Goal: Task Accomplishment & Management: Manage account settings

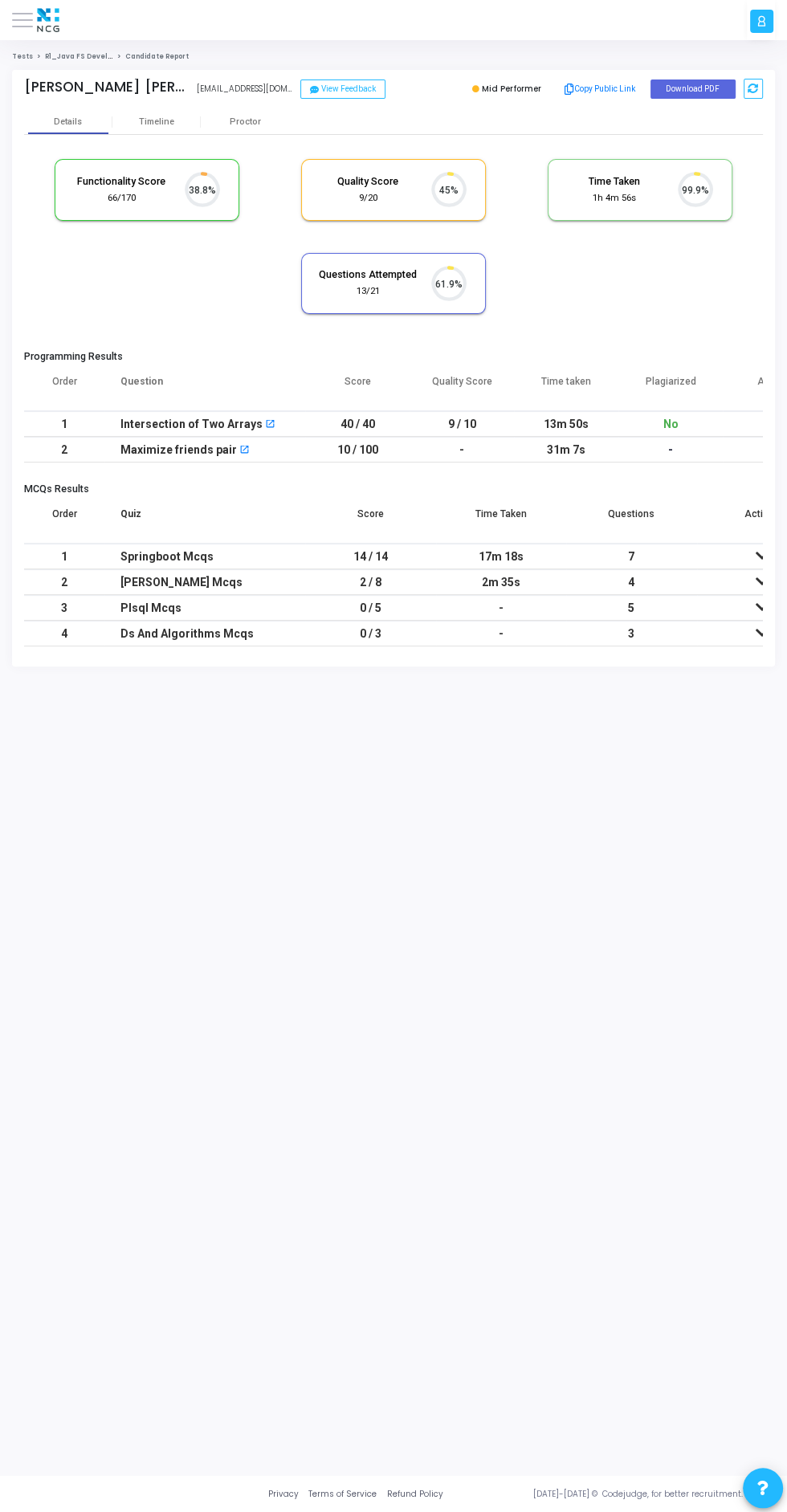
scroll to position [34, 41]
click at [22, 21] on span at bounding box center [23, 20] width 21 height 2
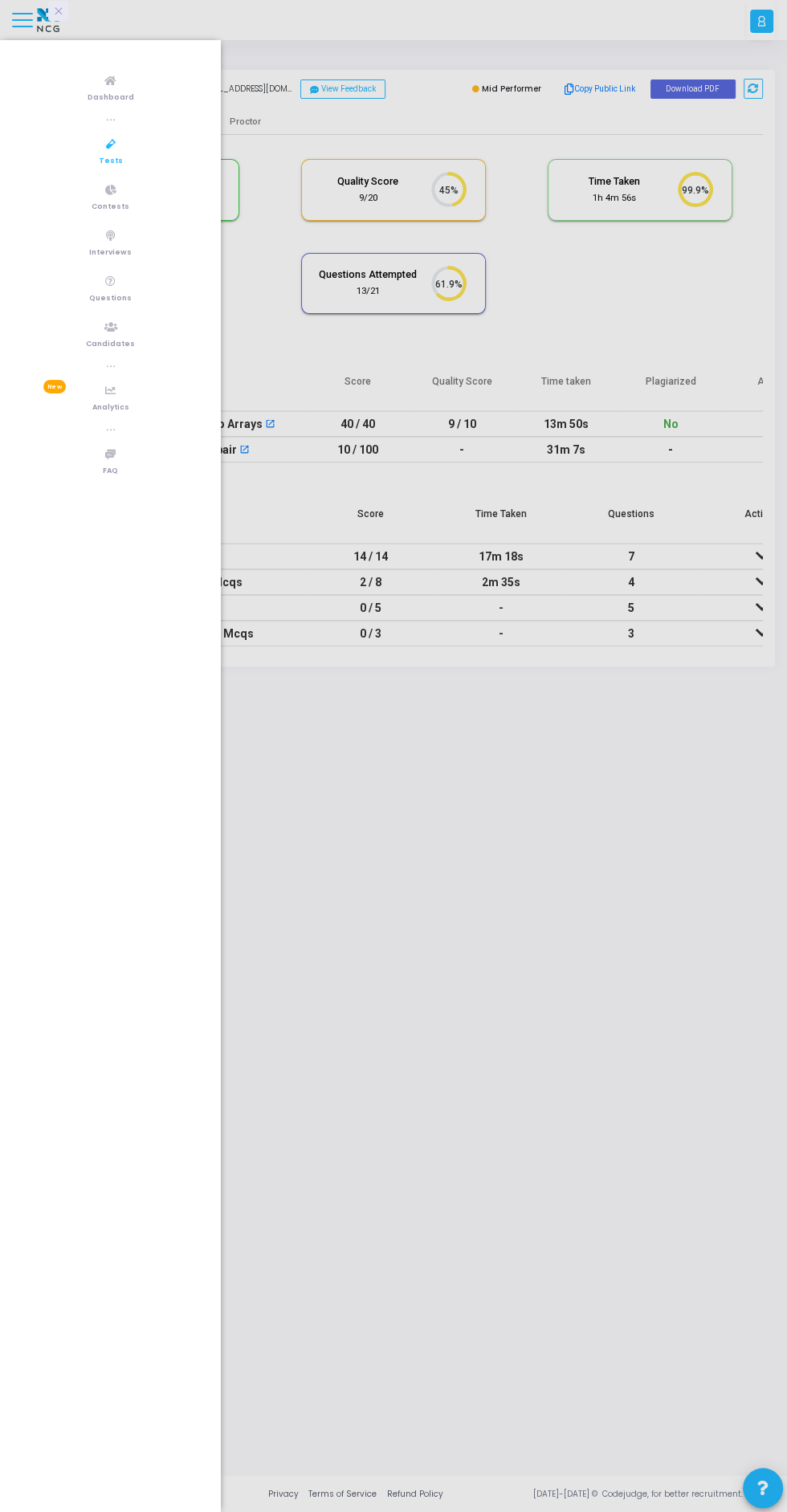
click at [758, 19] on div at bounding box center [394, 756] width 787 height 1512
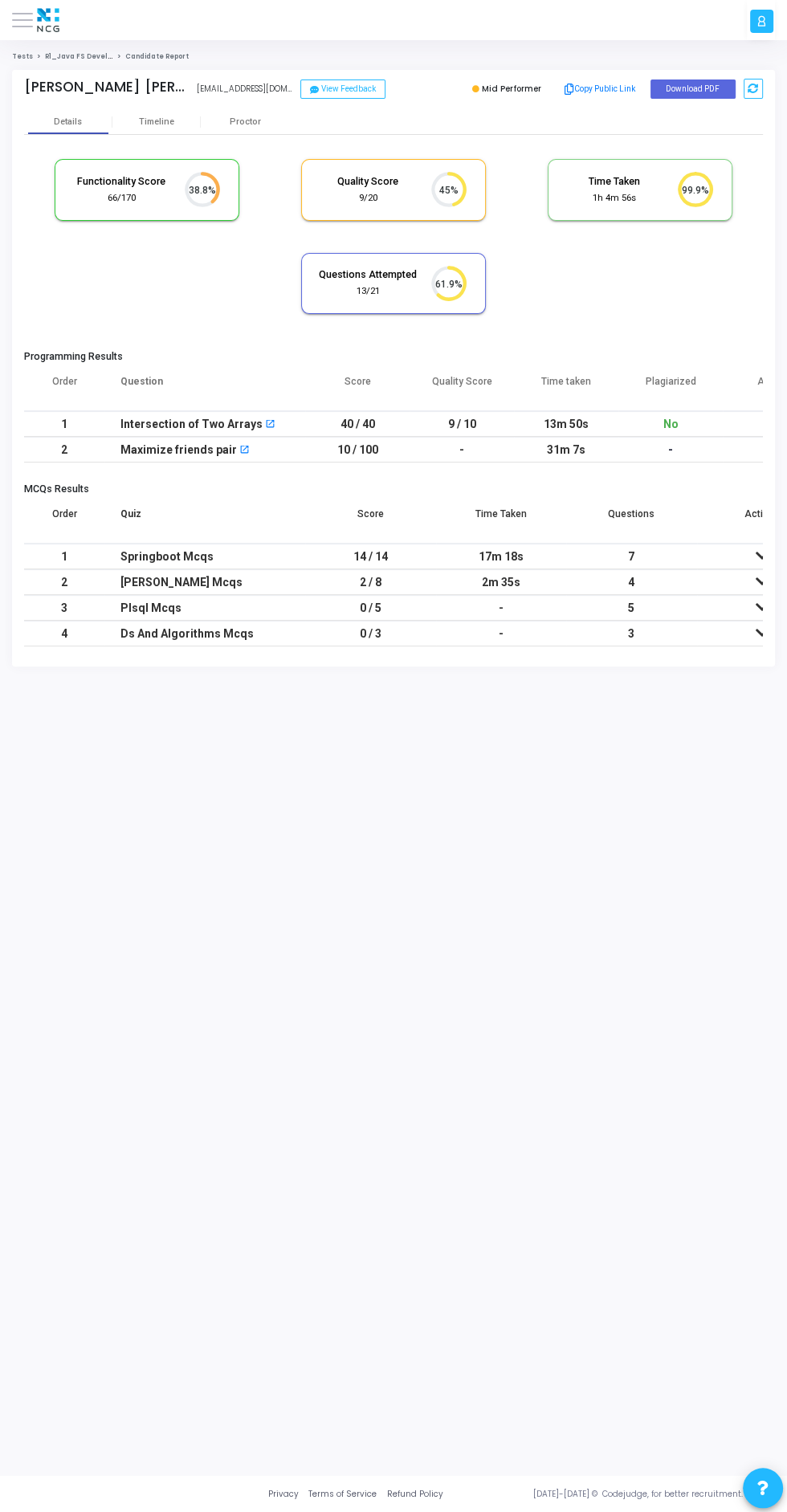
click at [761, 22] on icon at bounding box center [761, 21] width 11 height 16
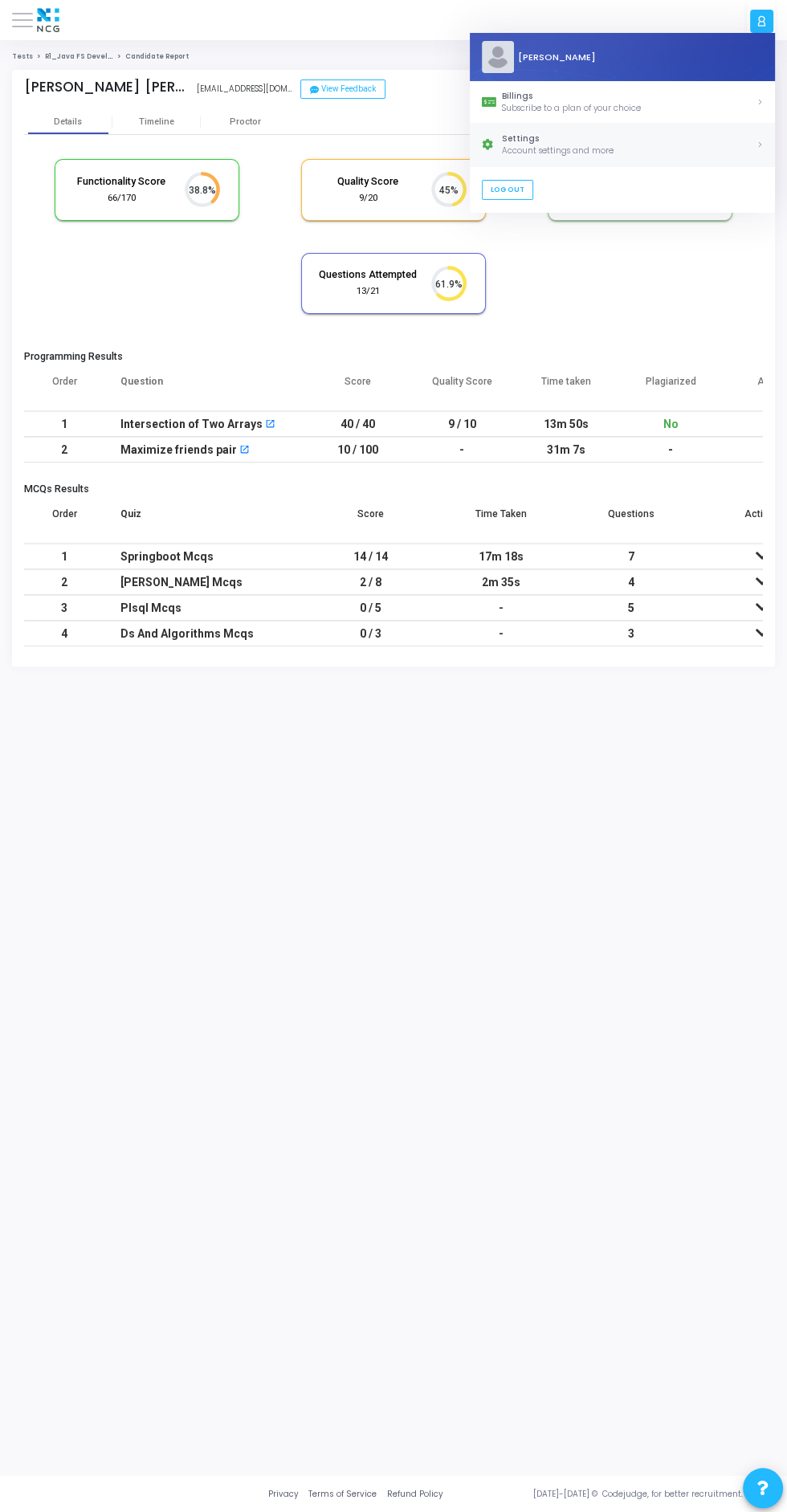
click at [584, 148] on div "Account settings and more" at bounding box center [629, 151] width 254 height 12
select select "91"
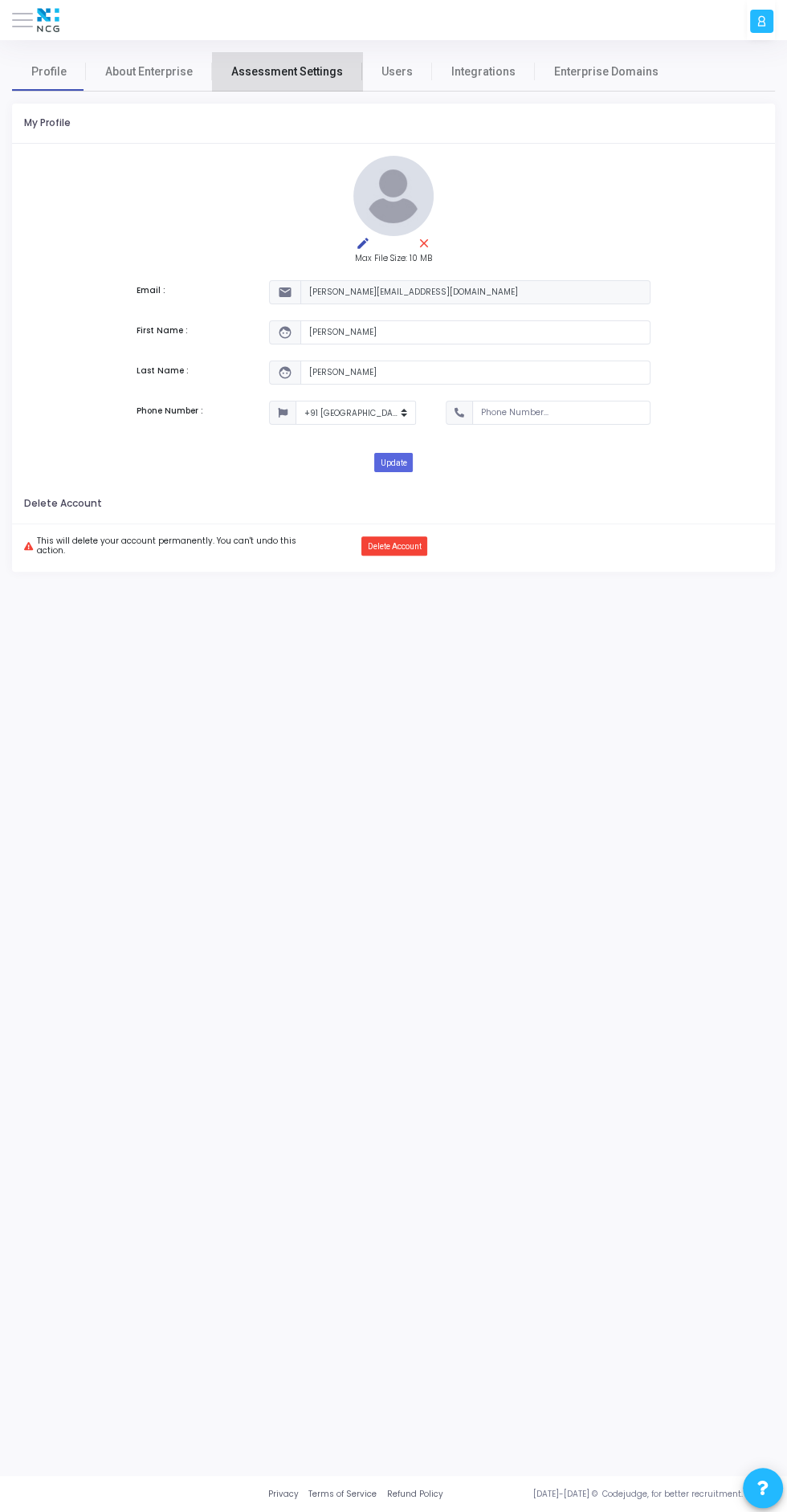
click at [289, 77] on span "Assessment Settings" at bounding box center [287, 71] width 111 height 17
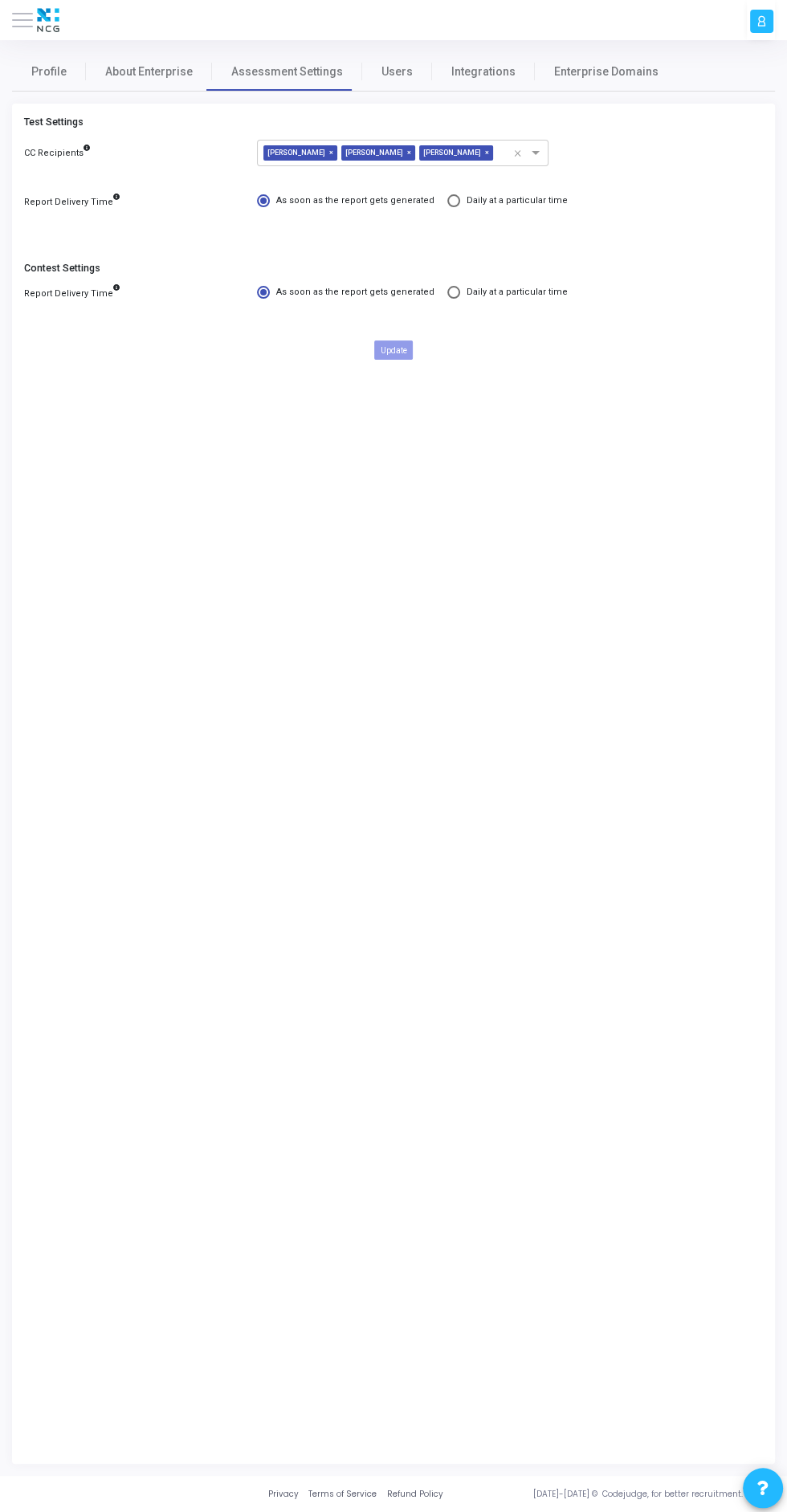
click at [22, 21] on span at bounding box center [23, 20] width 21 height 2
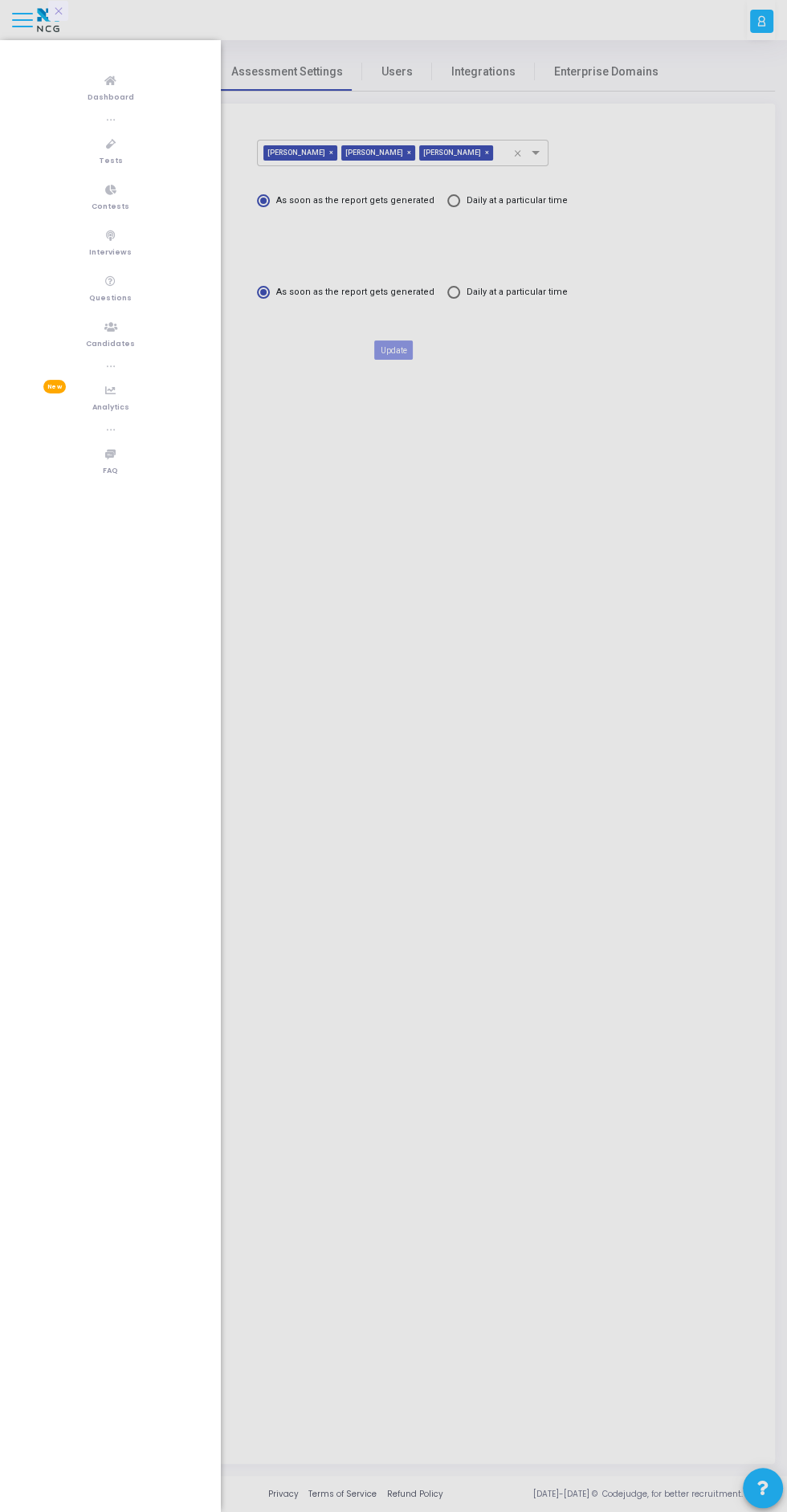
click at [420, 641] on div at bounding box center [394, 756] width 787 height 1512
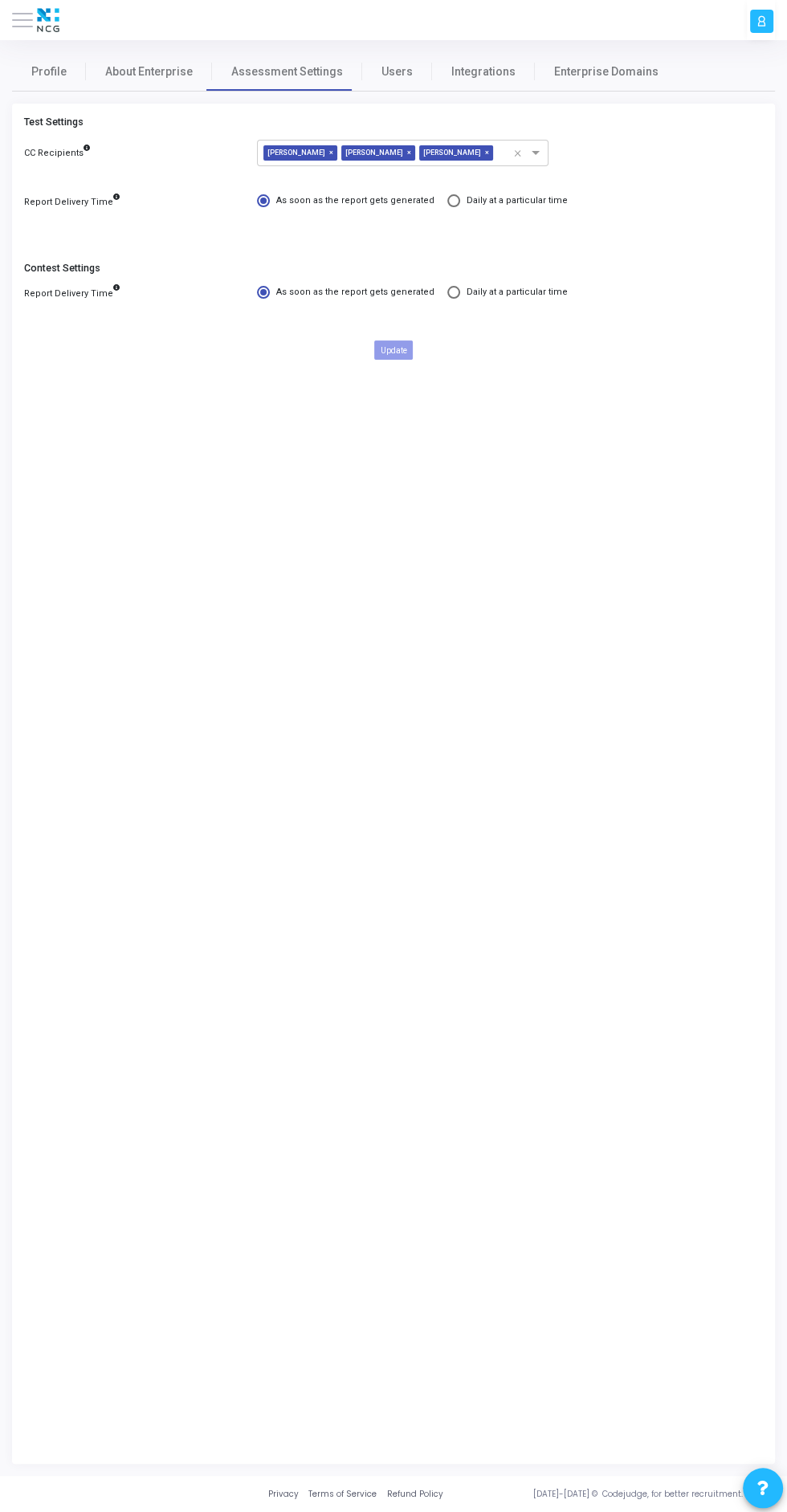
click at [22, 21] on span at bounding box center [23, 20] width 21 height 2
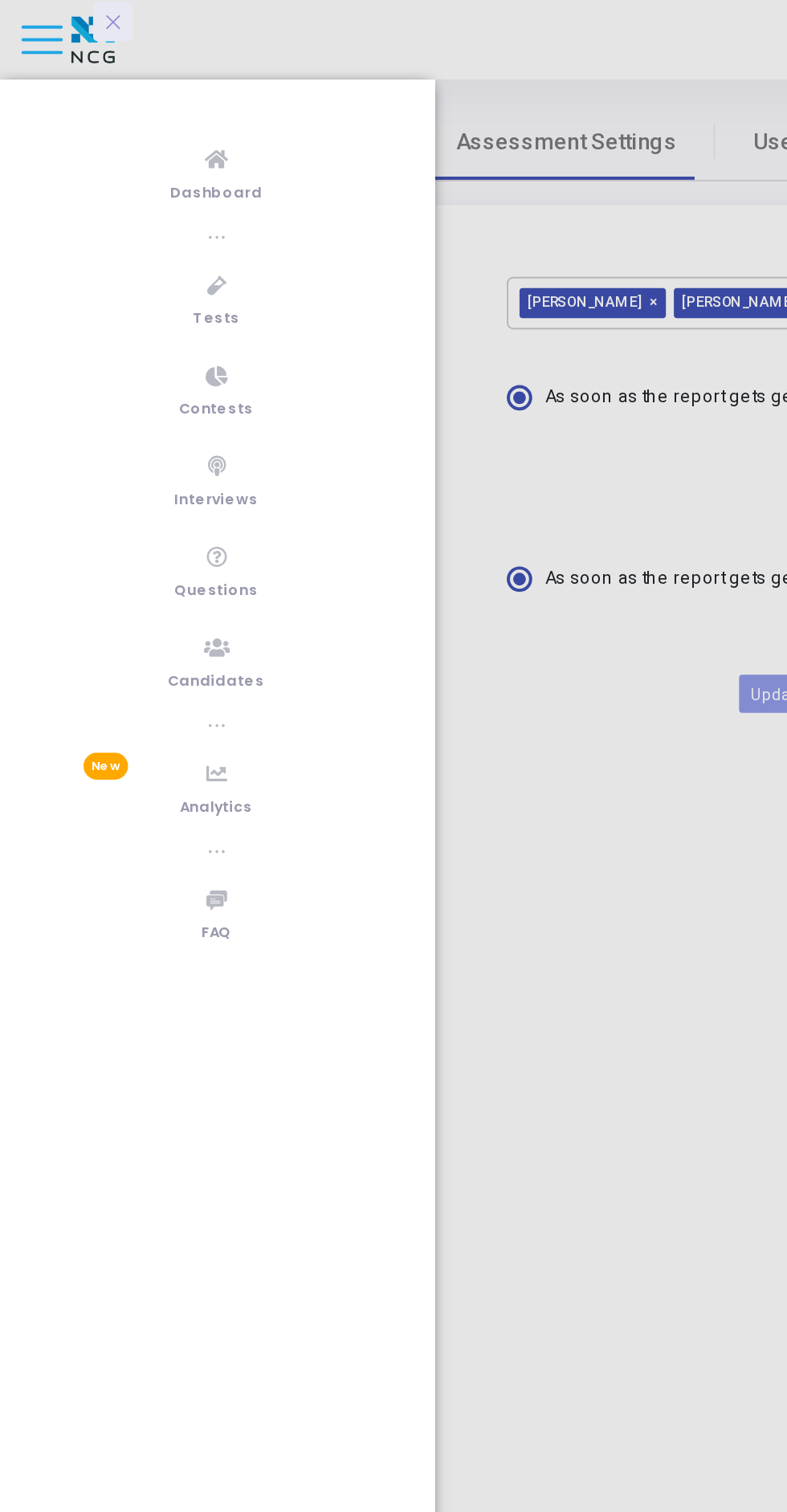
click at [120, 87] on link "Dashboard" at bounding box center [110, 88] width 221 height 44
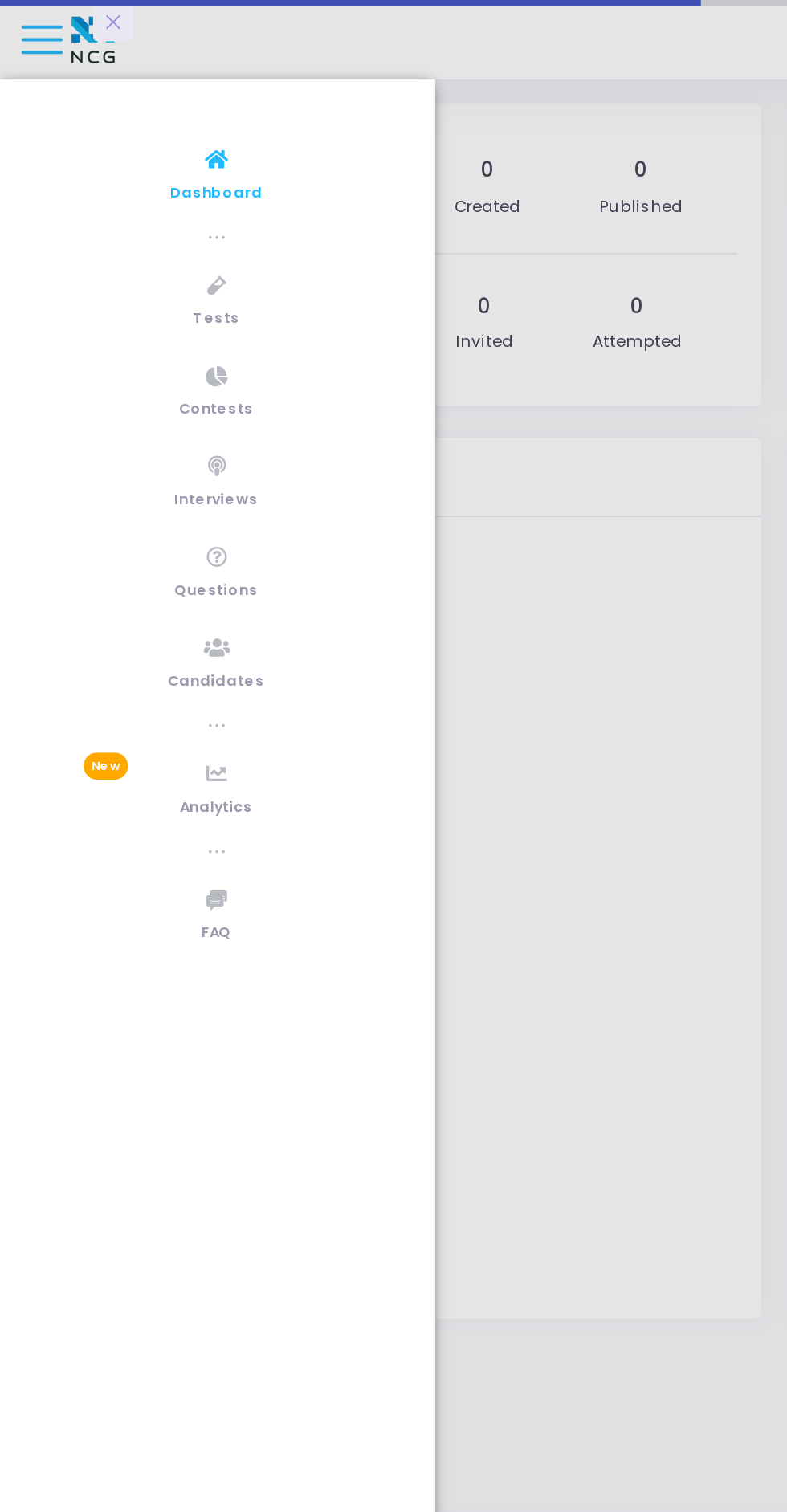
click at [15, 20] on div at bounding box center [394, 756] width 787 height 1512
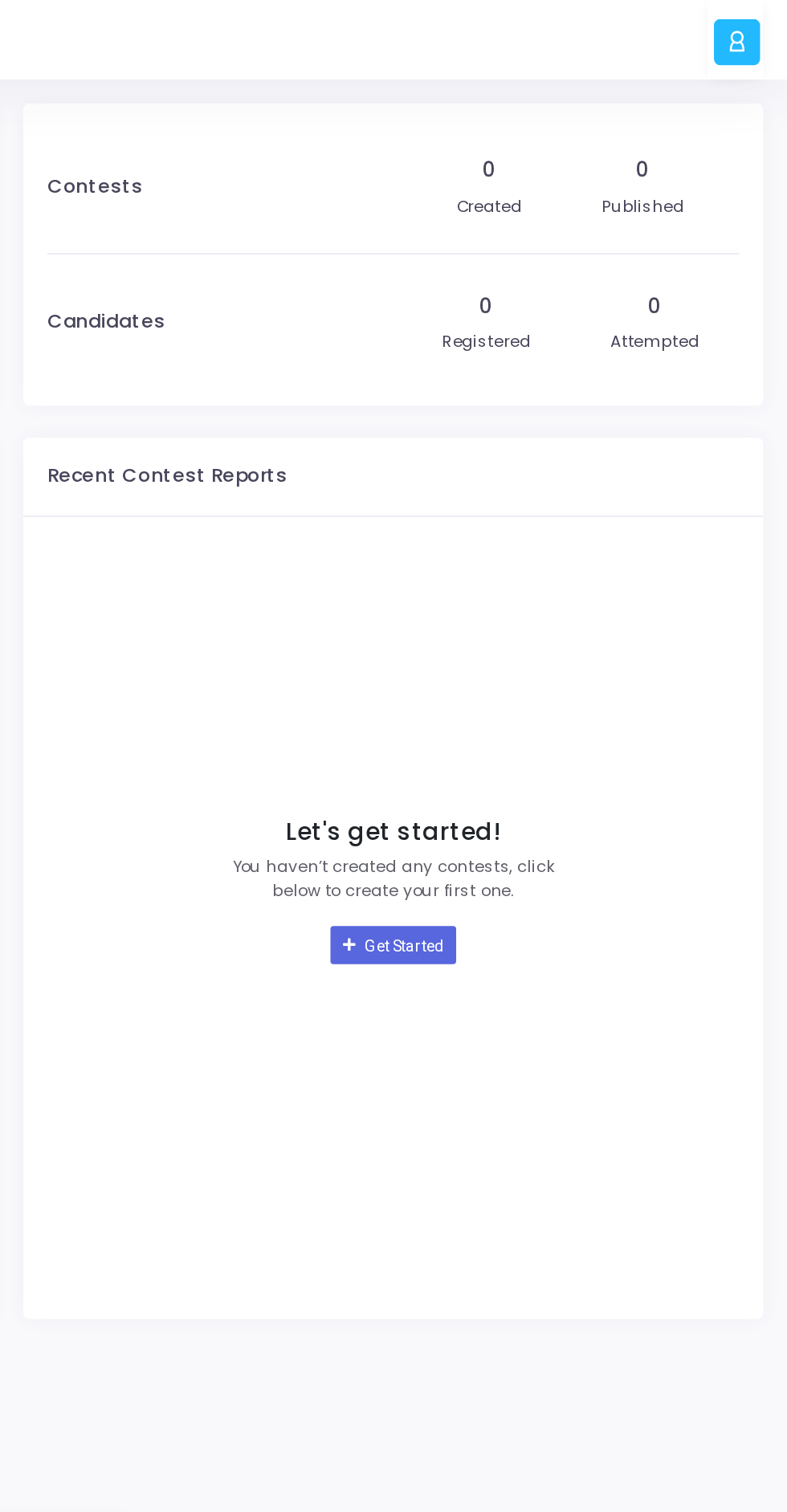
click at [751, 25] on div at bounding box center [761, 21] width 23 height 23
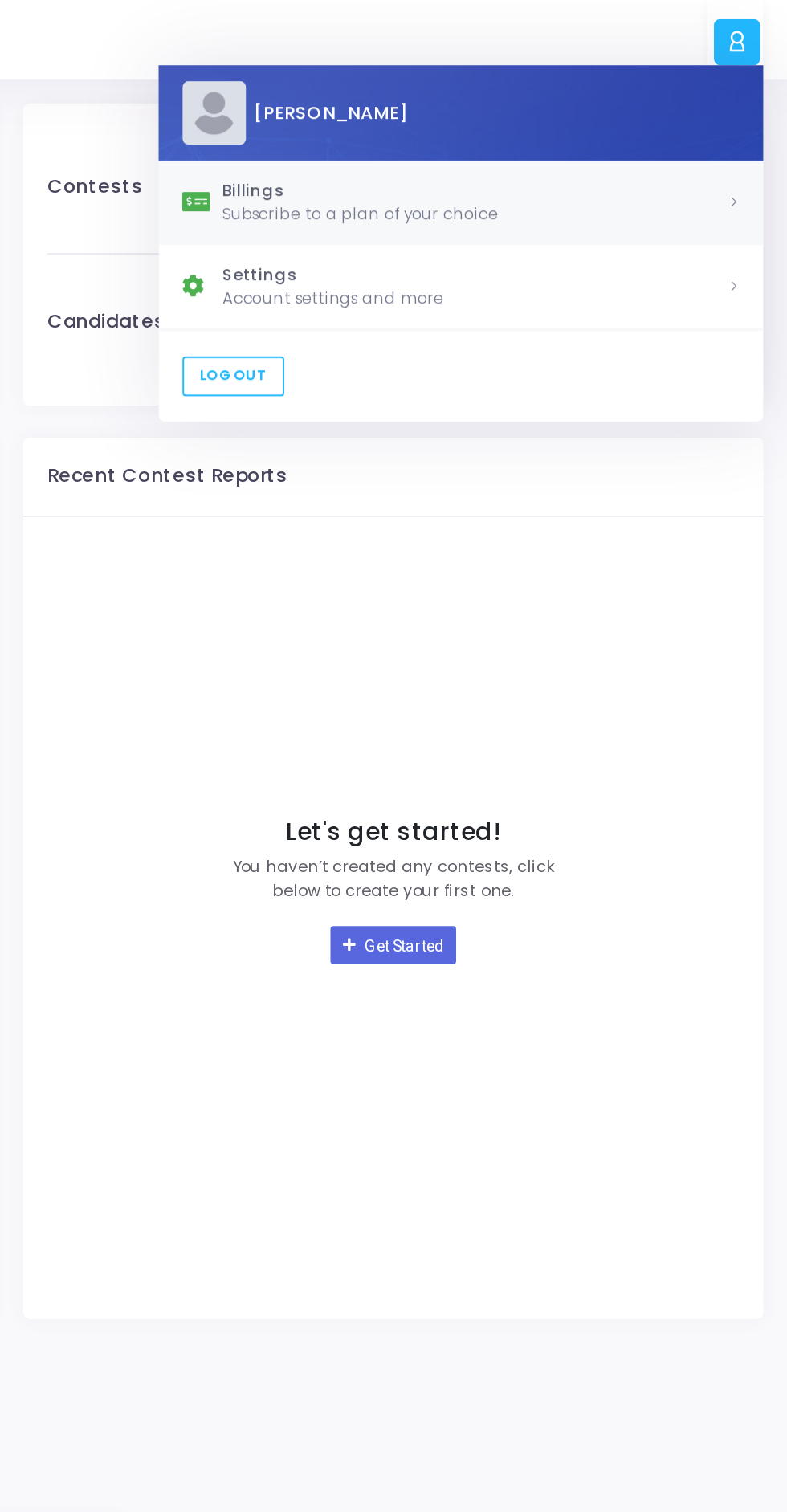
click at [618, 107] on div "Subscribe to a plan of your choice" at bounding box center [629, 109] width 254 height 12
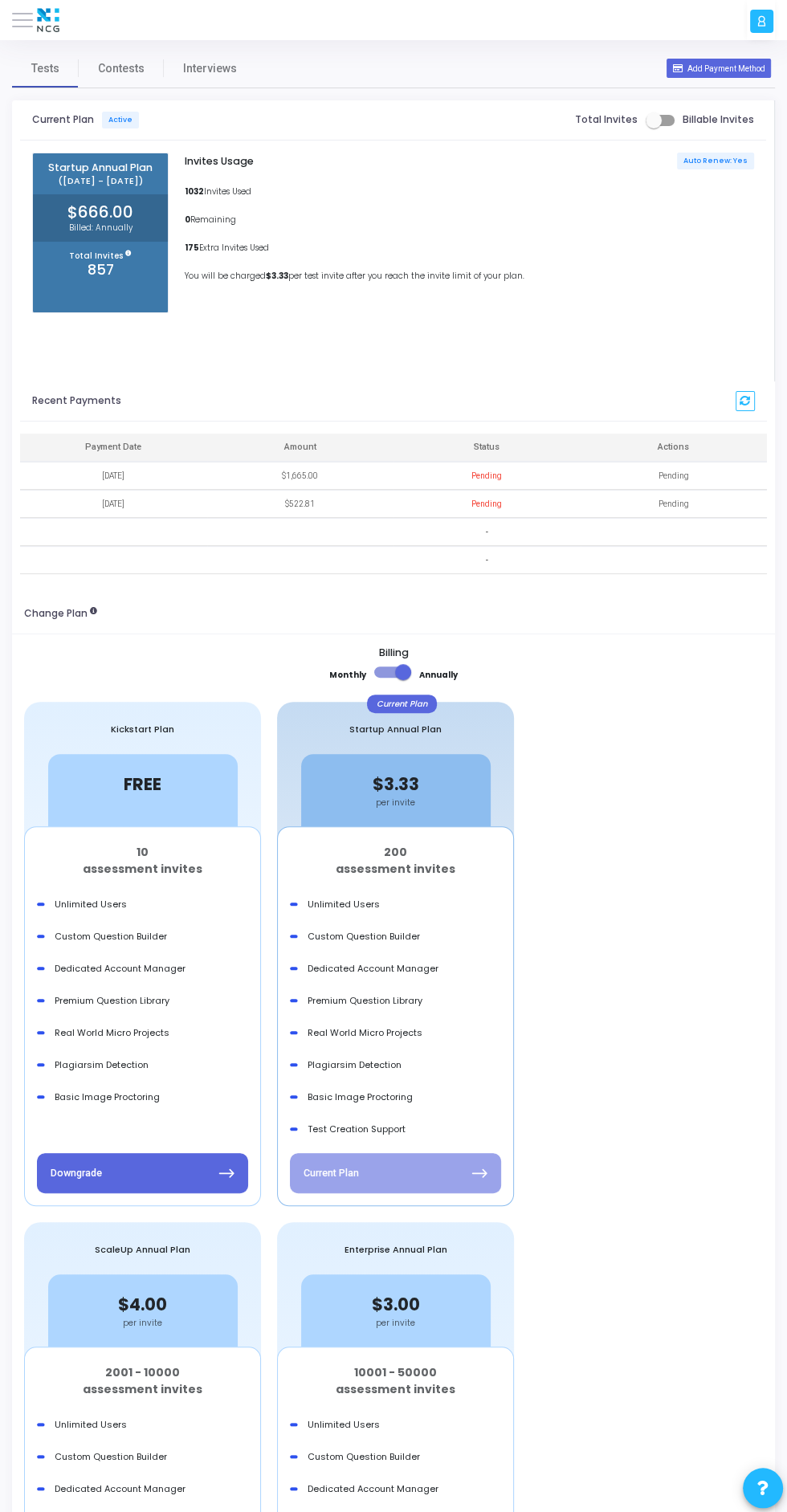
scroll to position [4, 0]
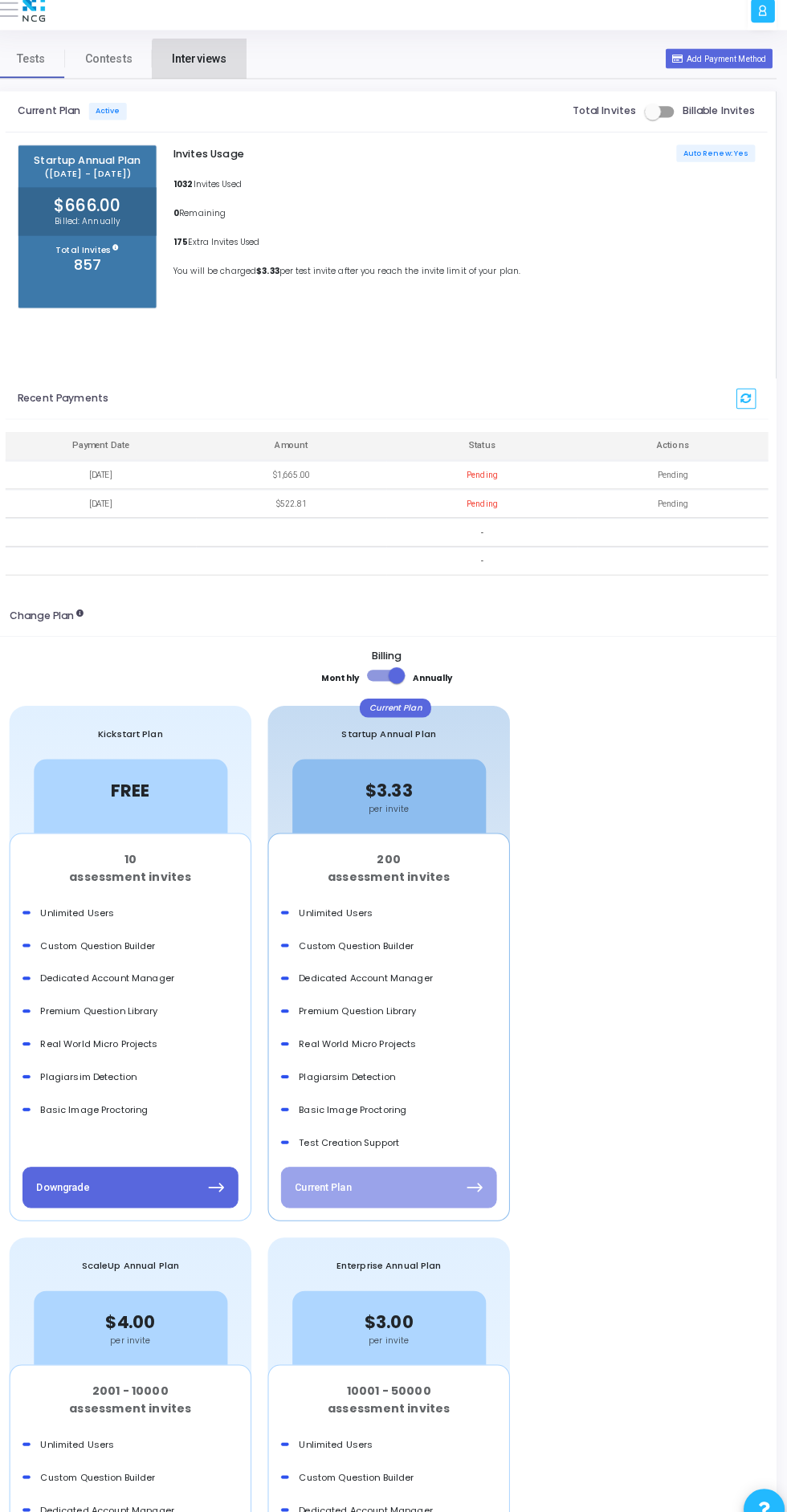
click at [215, 67] on span "Interviews" at bounding box center [209, 68] width 54 height 17
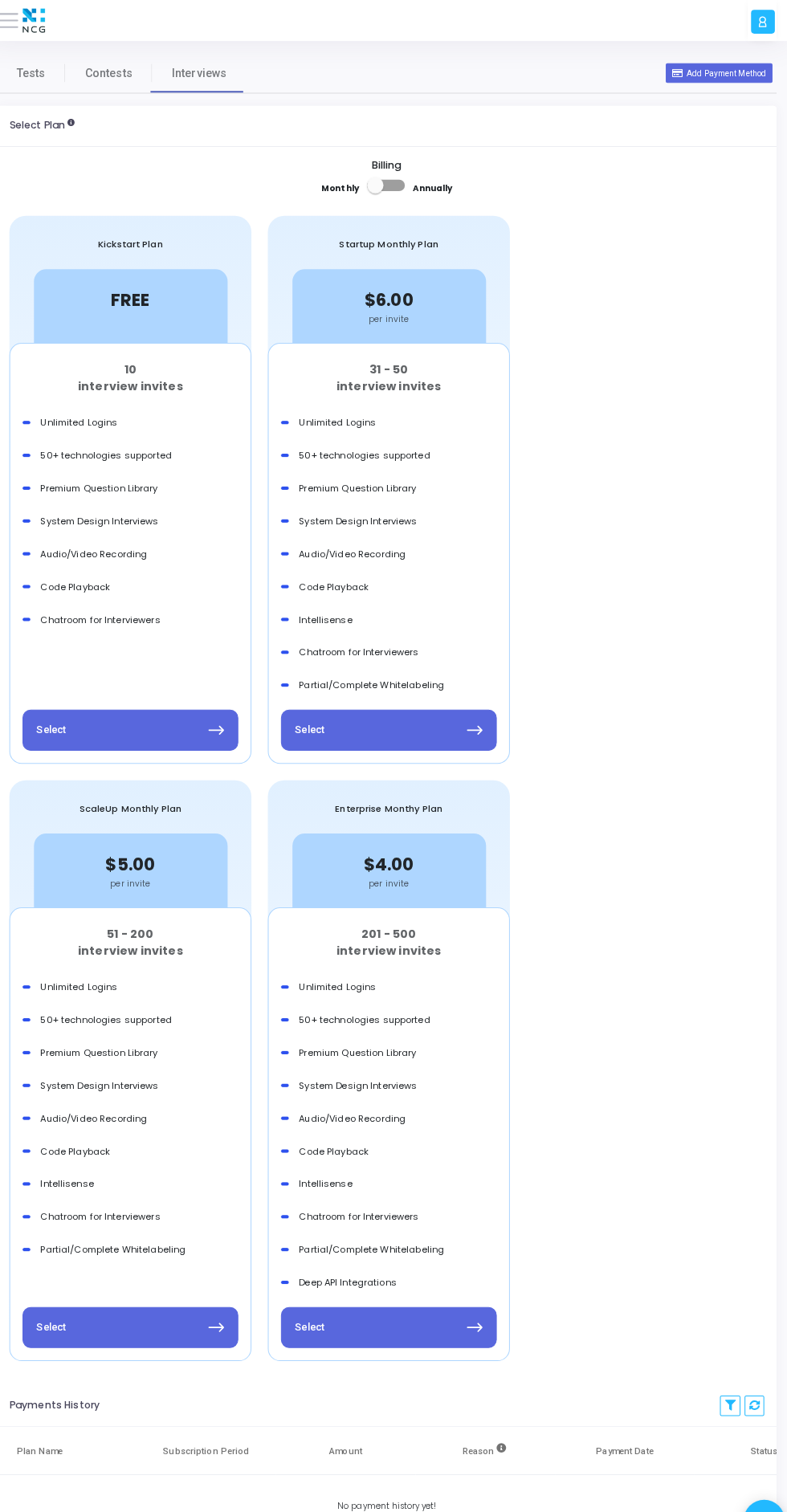
click at [761, 20] on icon at bounding box center [761, 21] width 11 height 16
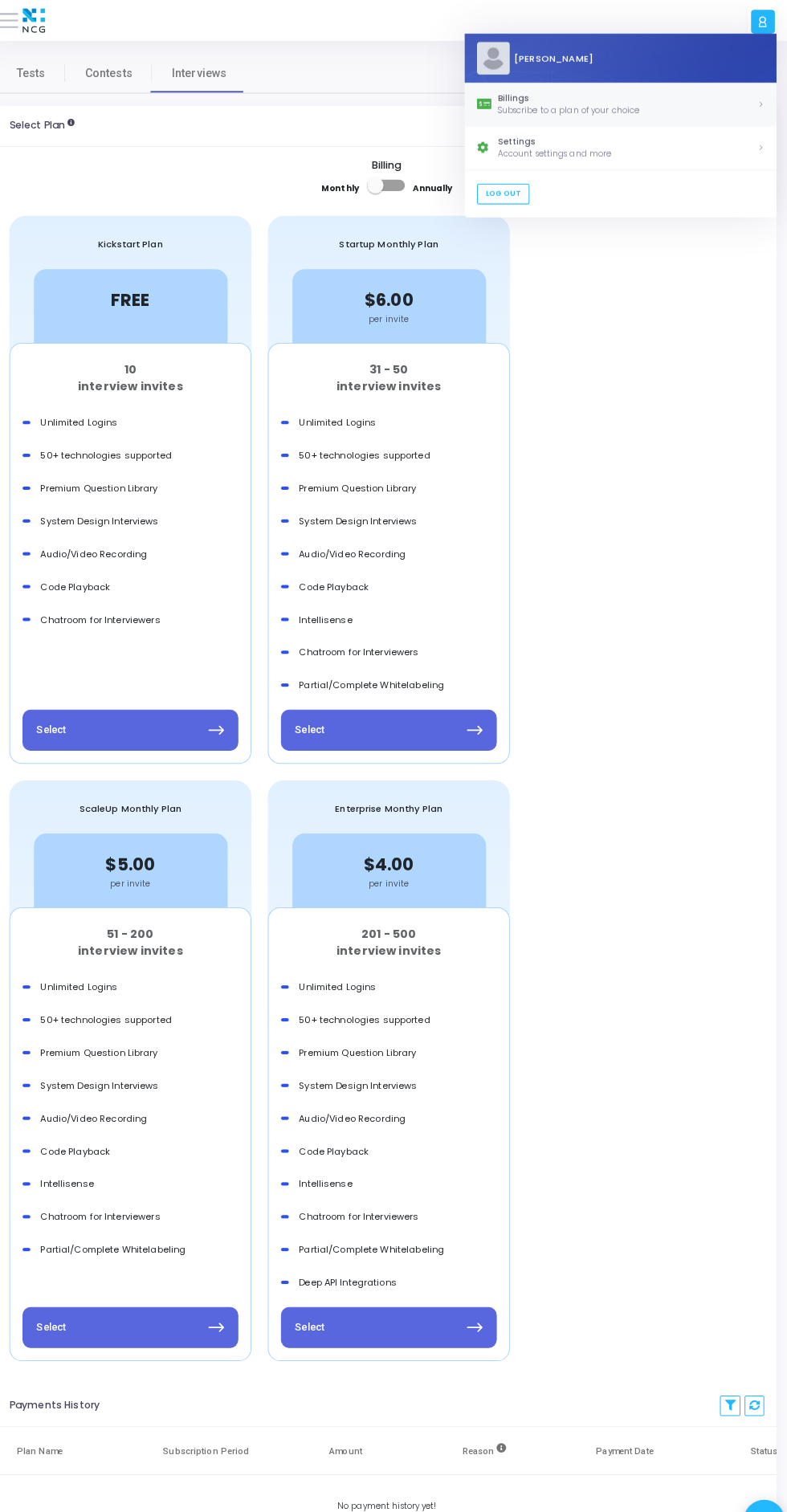
click at [567, 110] on div "Subscribe to a plan of your choice" at bounding box center [629, 109] width 254 height 12
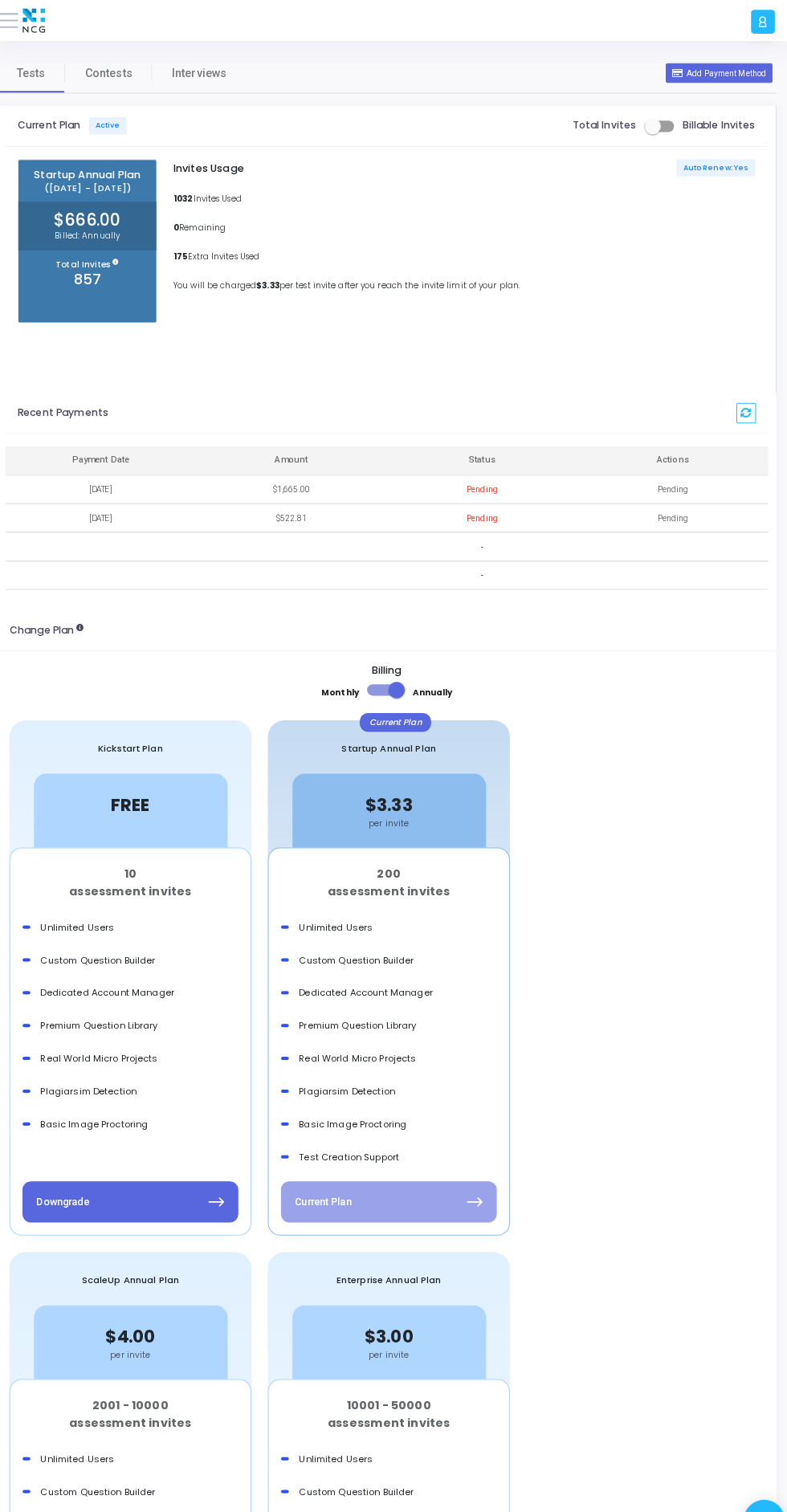
click at [756, 22] on icon at bounding box center [761, 21] width 11 height 16
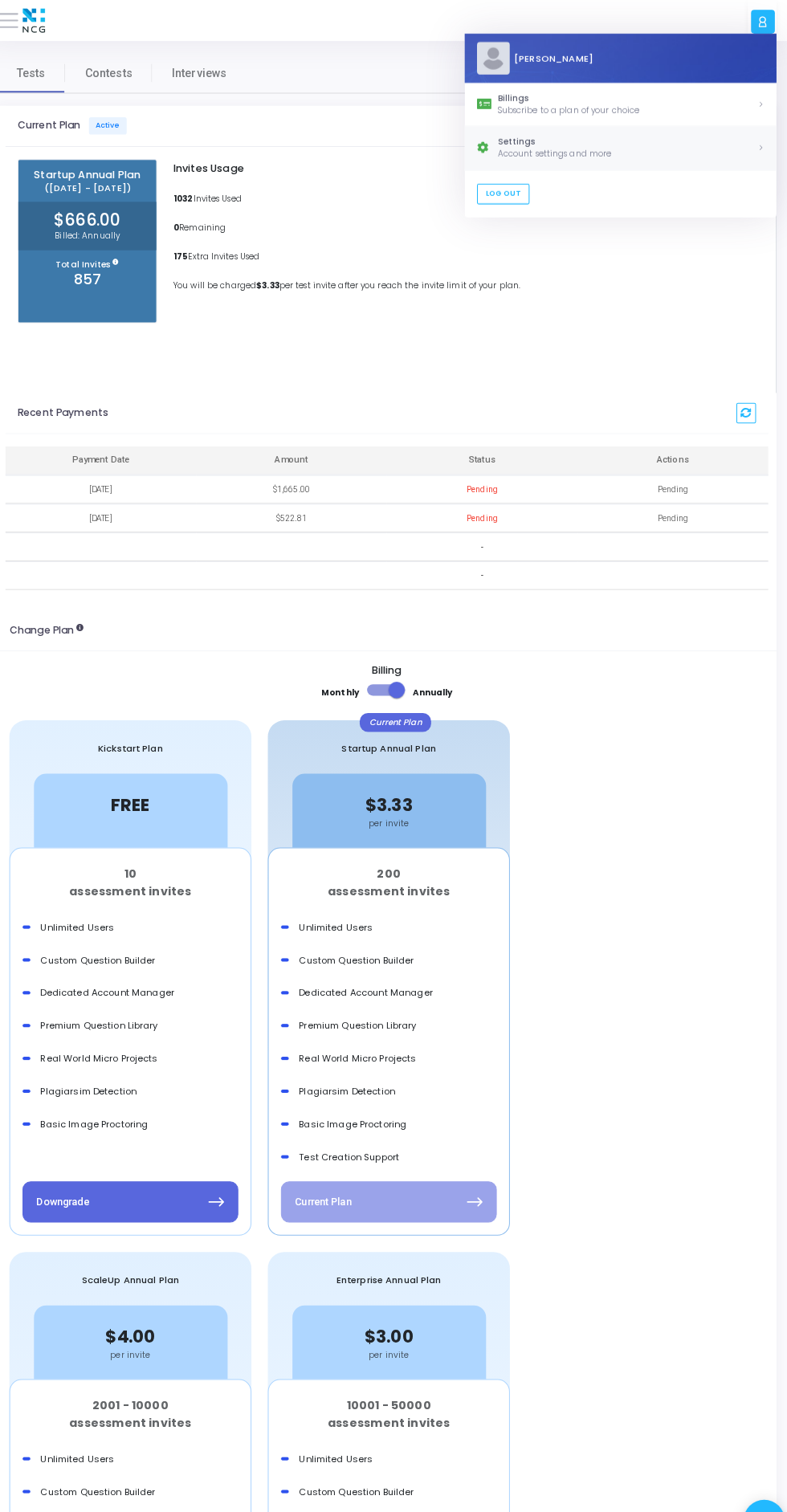
click at [588, 150] on div "Account settings and more" at bounding box center [629, 151] width 254 height 12
select select "91"
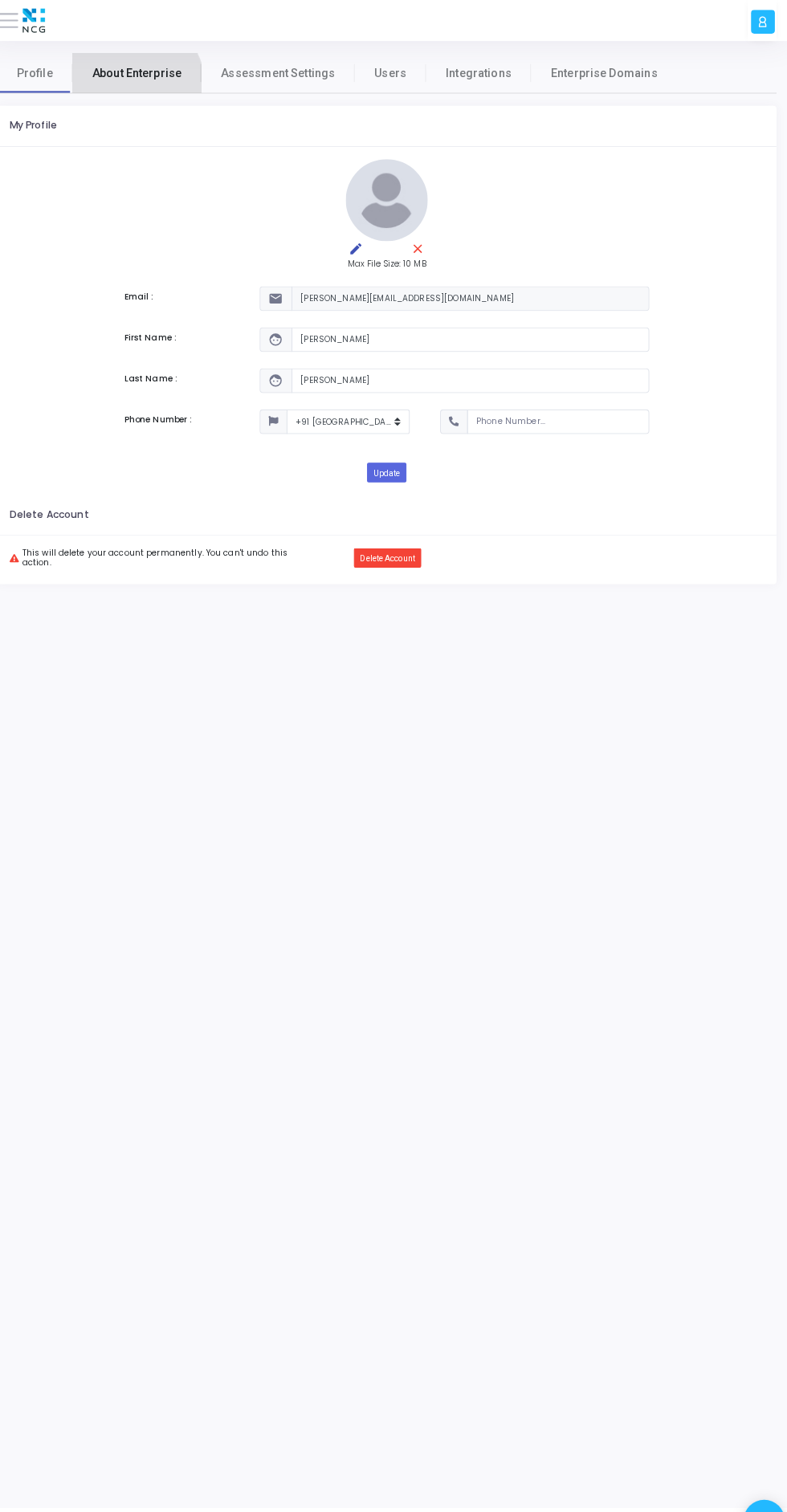
click at [140, 71] on span "About Enterprise" at bounding box center [148, 71] width 87 height 17
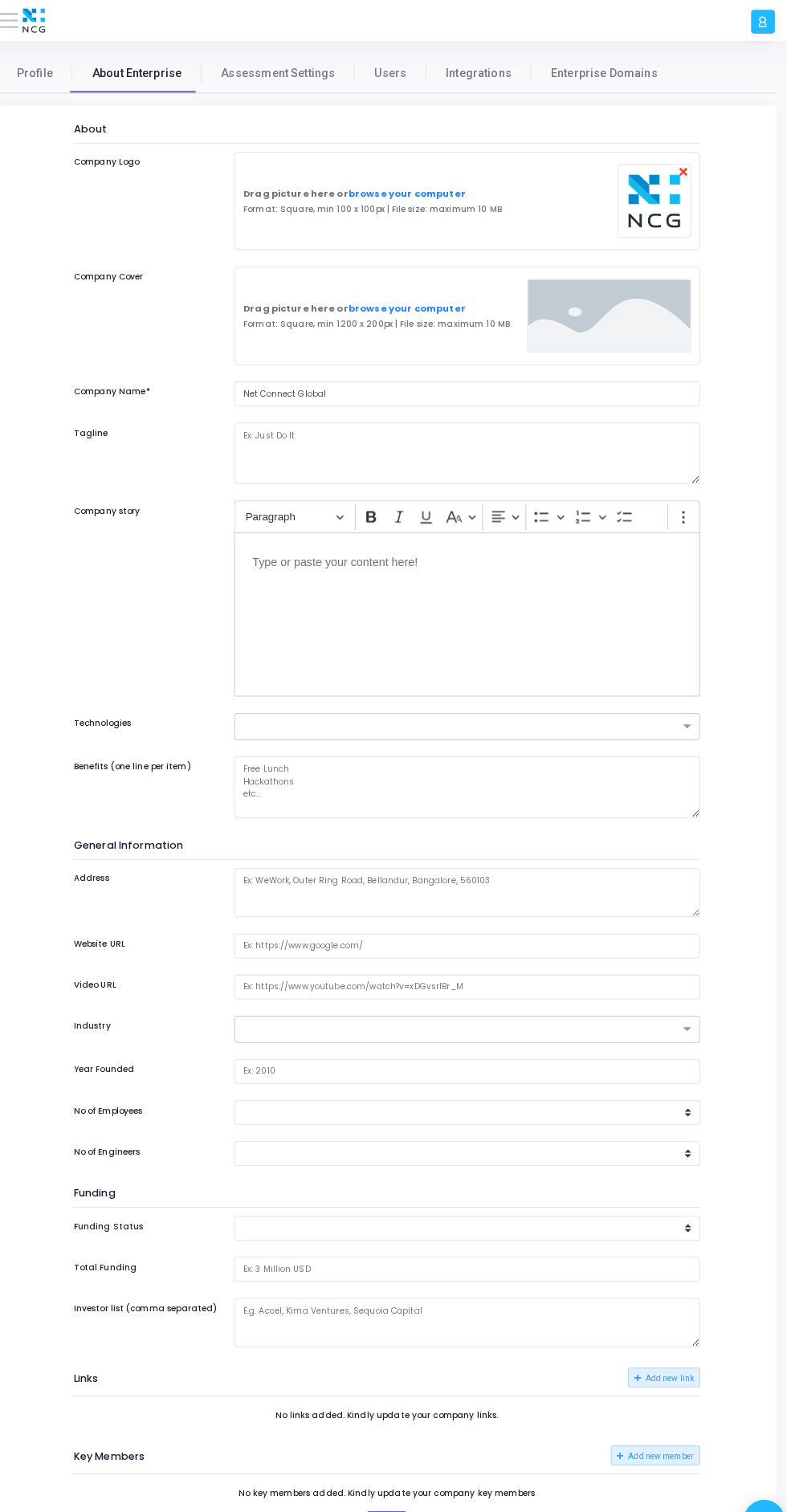
select select
click at [292, 73] on span "Assessment Settings" at bounding box center [287, 71] width 111 height 17
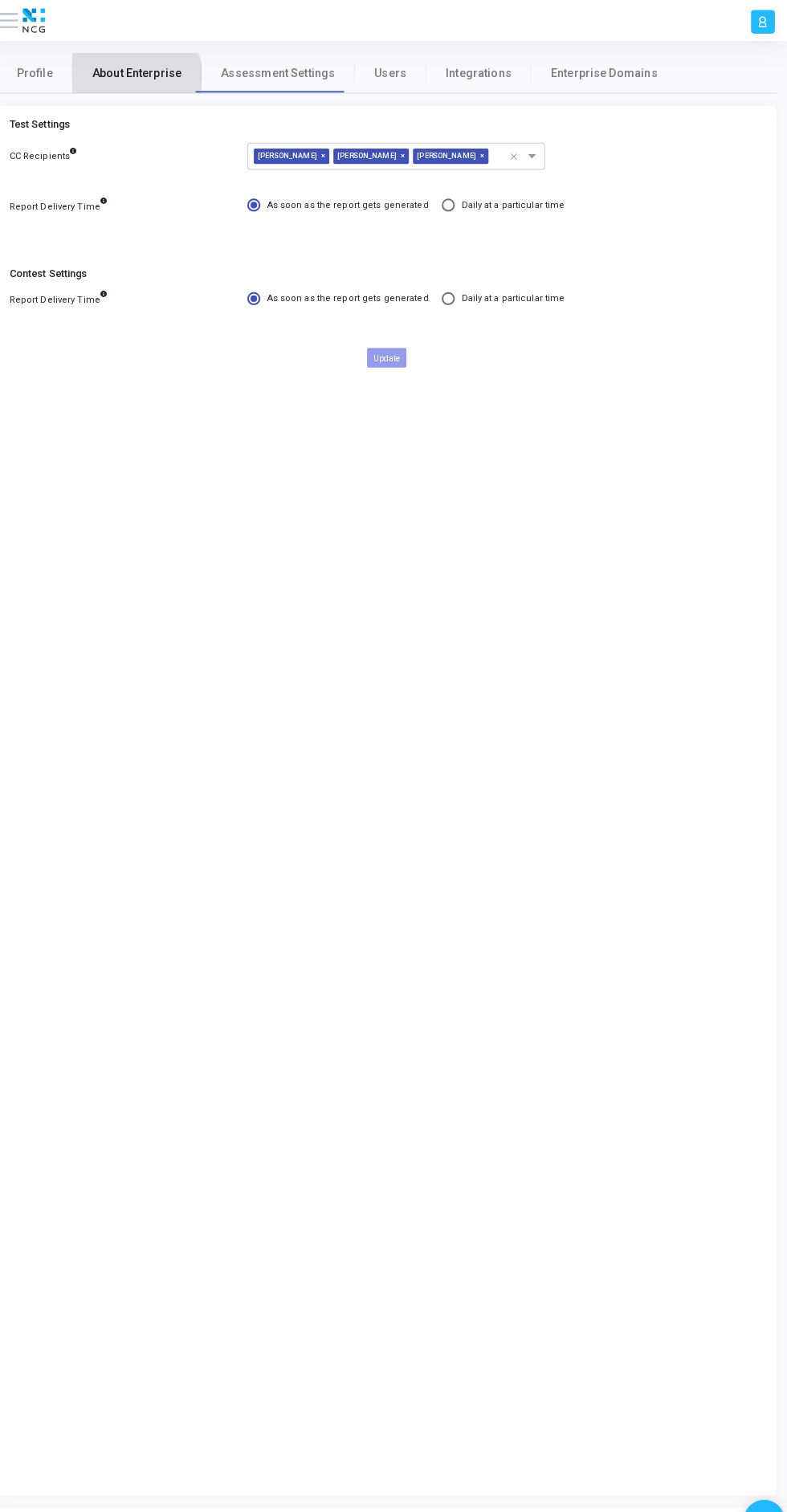
click at [142, 71] on span "About Enterprise" at bounding box center [148, 71] width 87 height 17
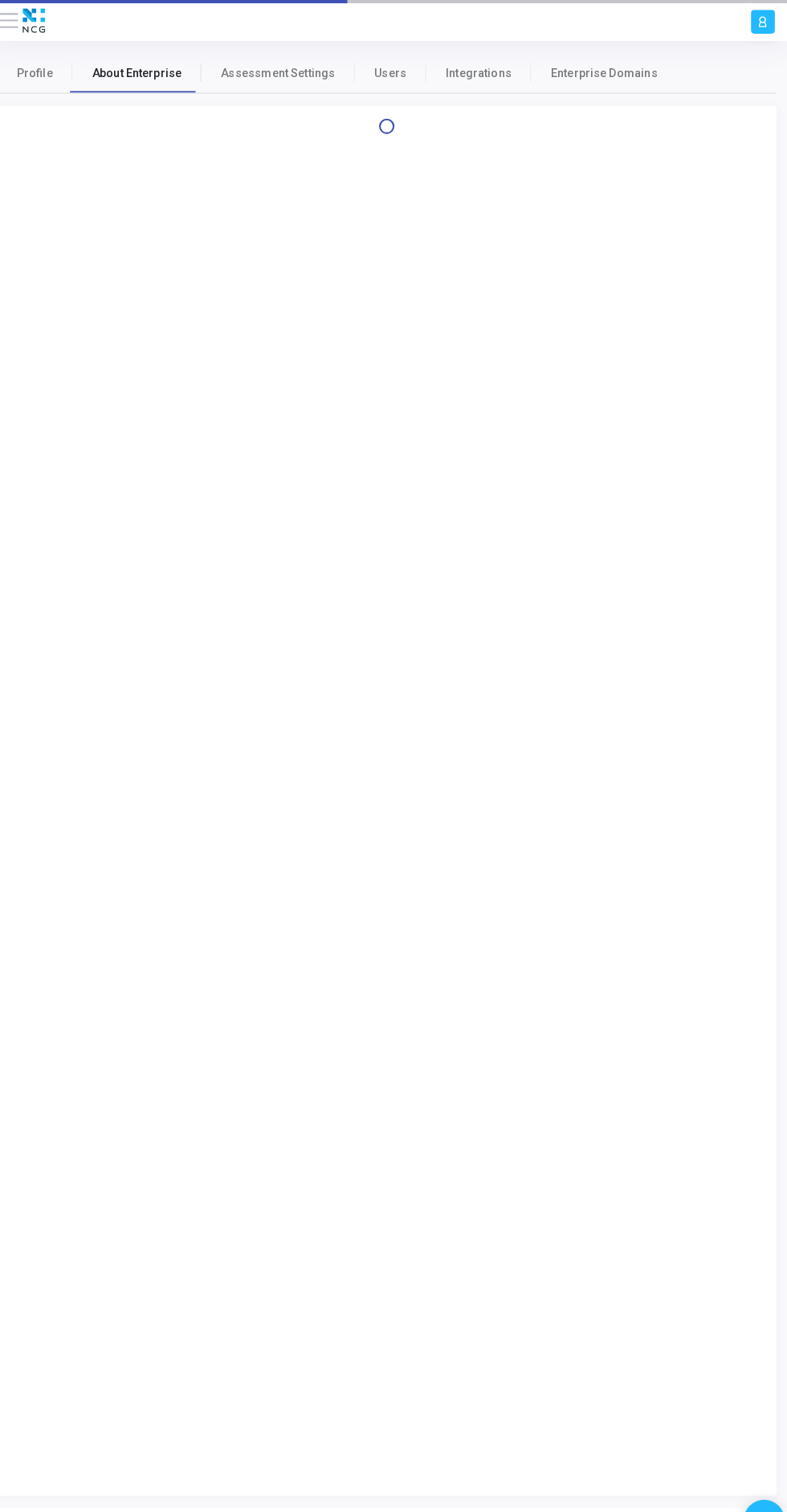
select select
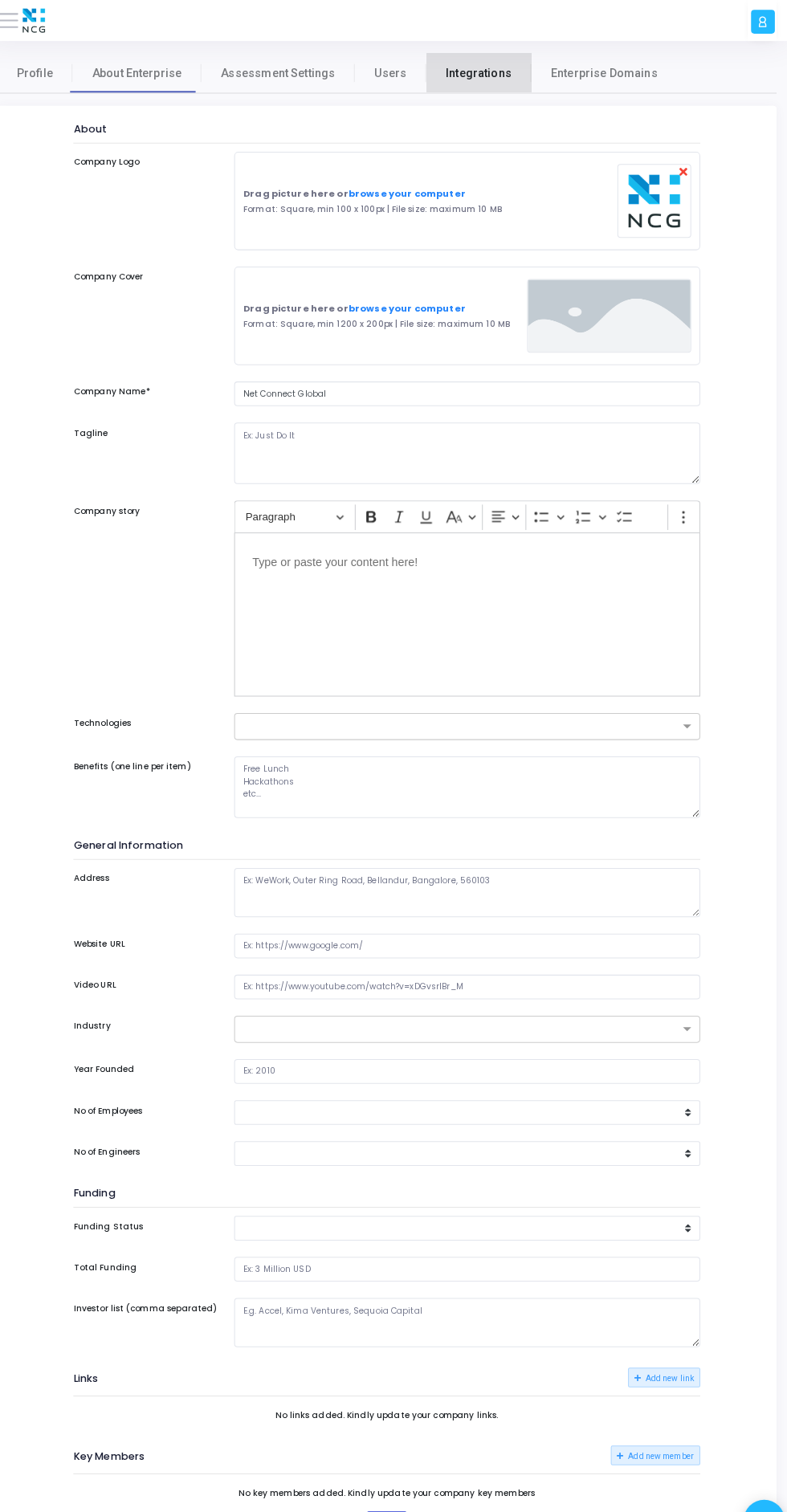
click at [473, 76] on span "Integrations" at bounding box center [483, 71] width 64 height 17
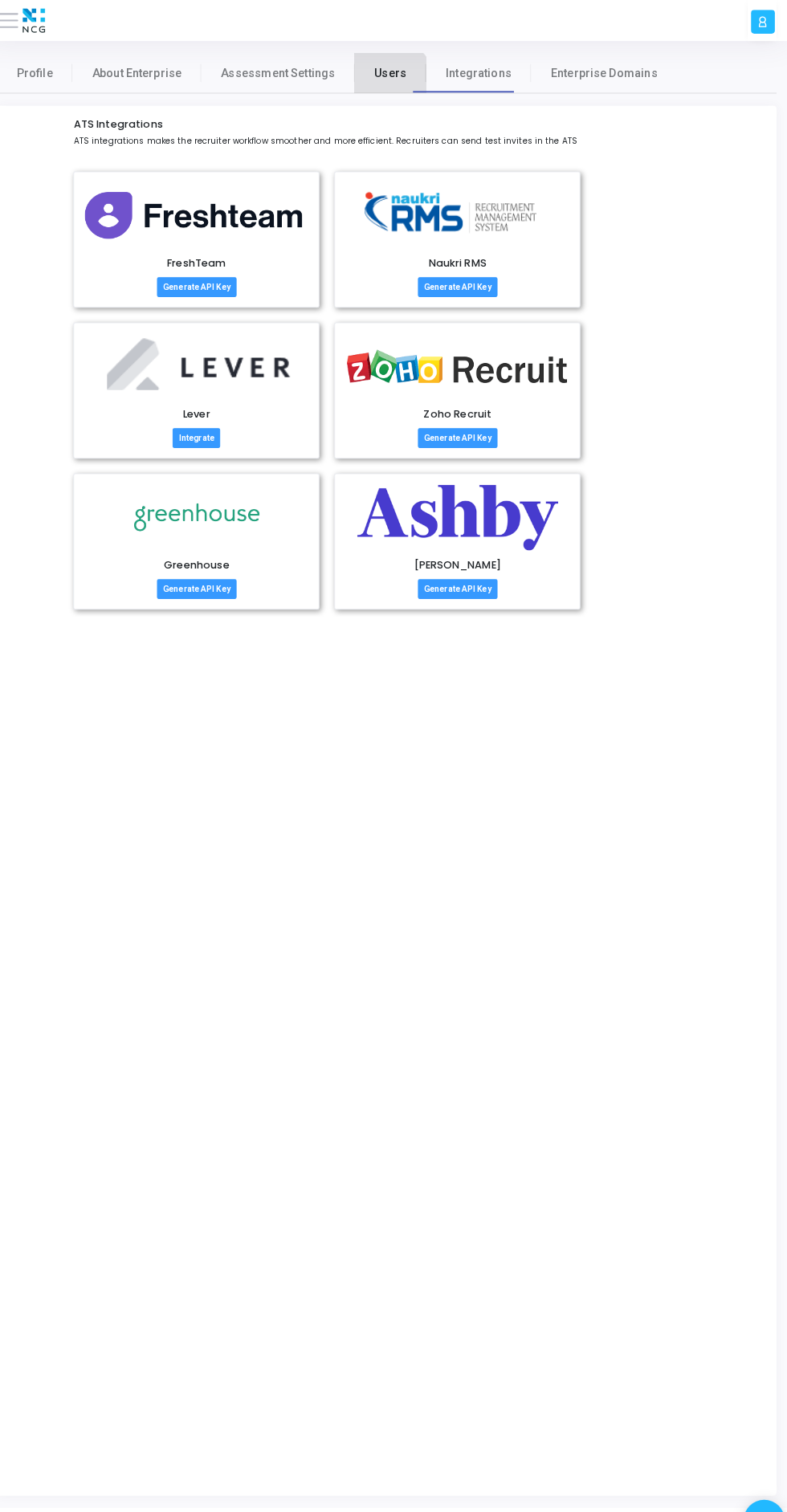
click at [384, 73] on span "Users" at bounding box center [396, 71] width 31 height 17
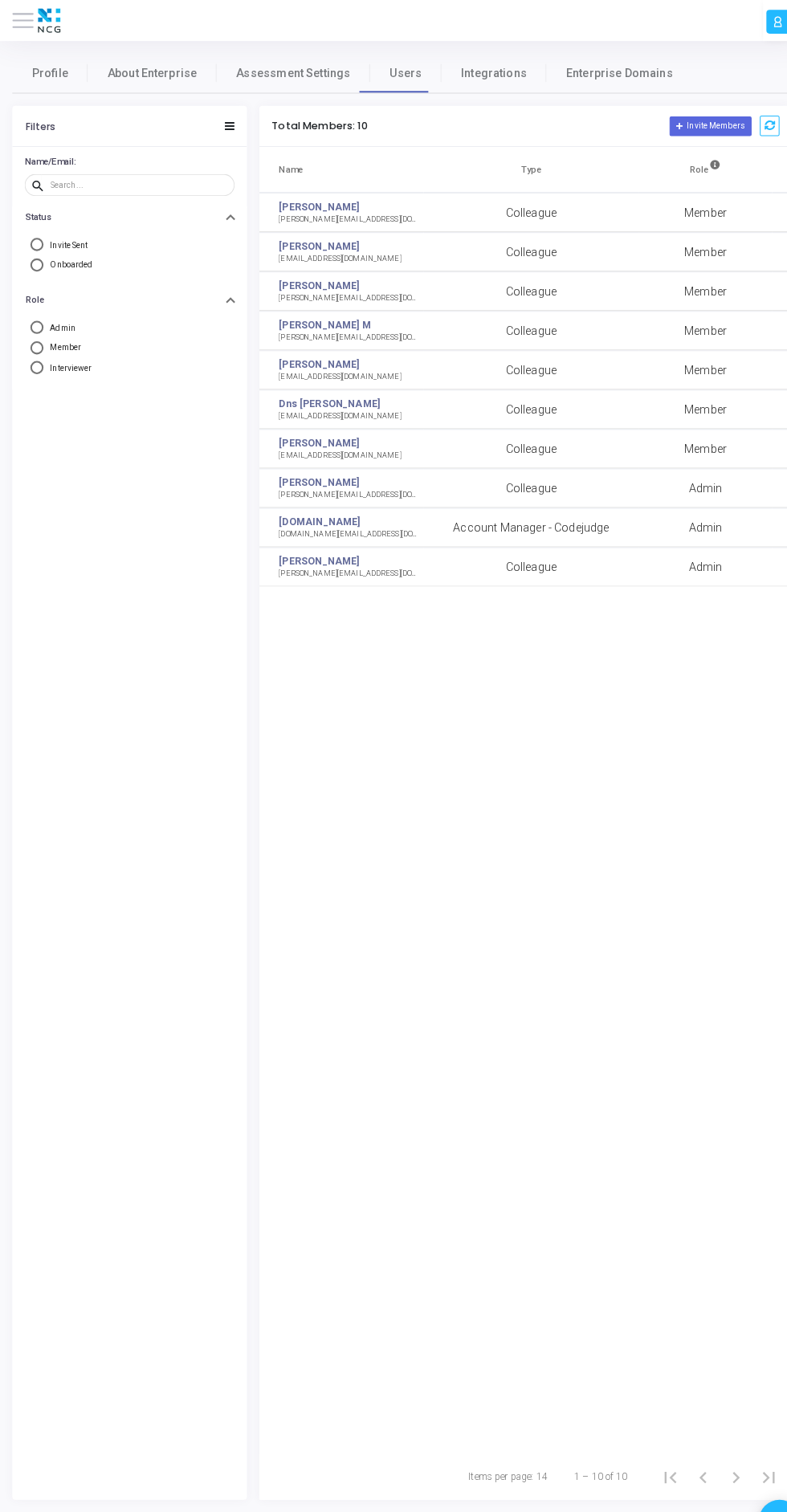
click at [22, 21] on span at bounding box center [23, 20] width 21 height 2
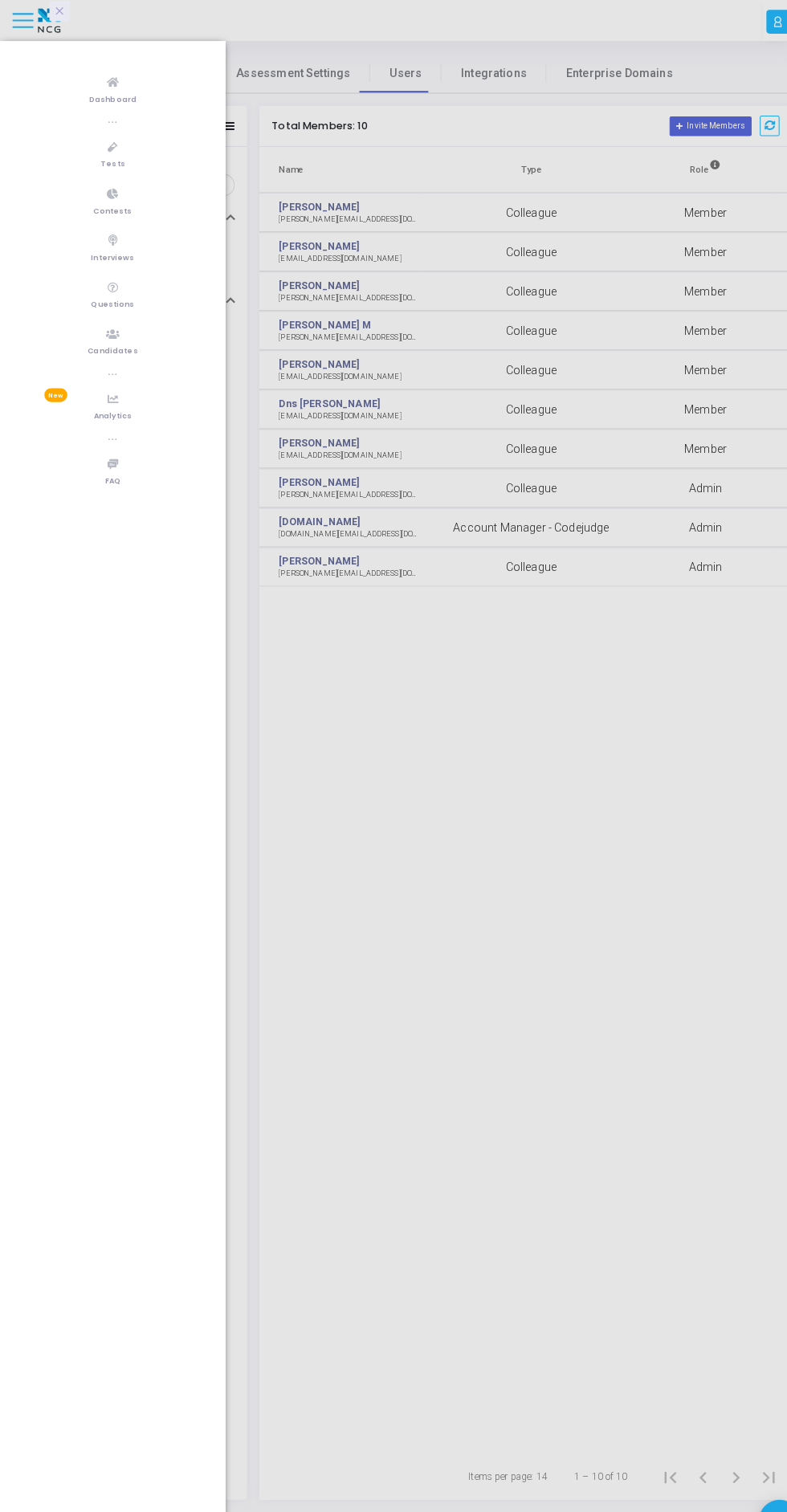
click at [116, 95] on span "Dashboard" at bounding box center [110, 98] width 47 height 13
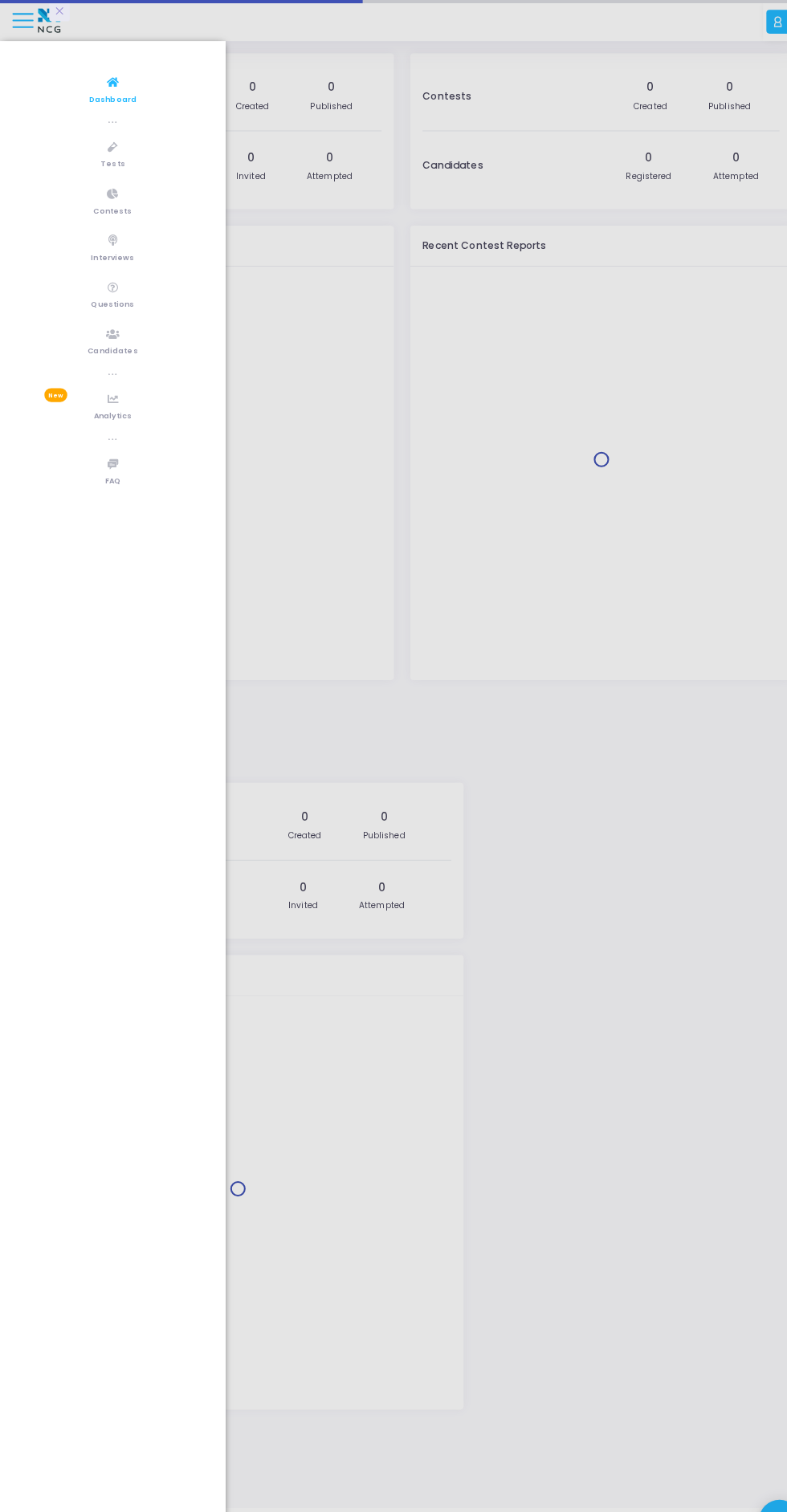
click at [37, 26] on div at bounding box center [394, 756] width 787 height 1512
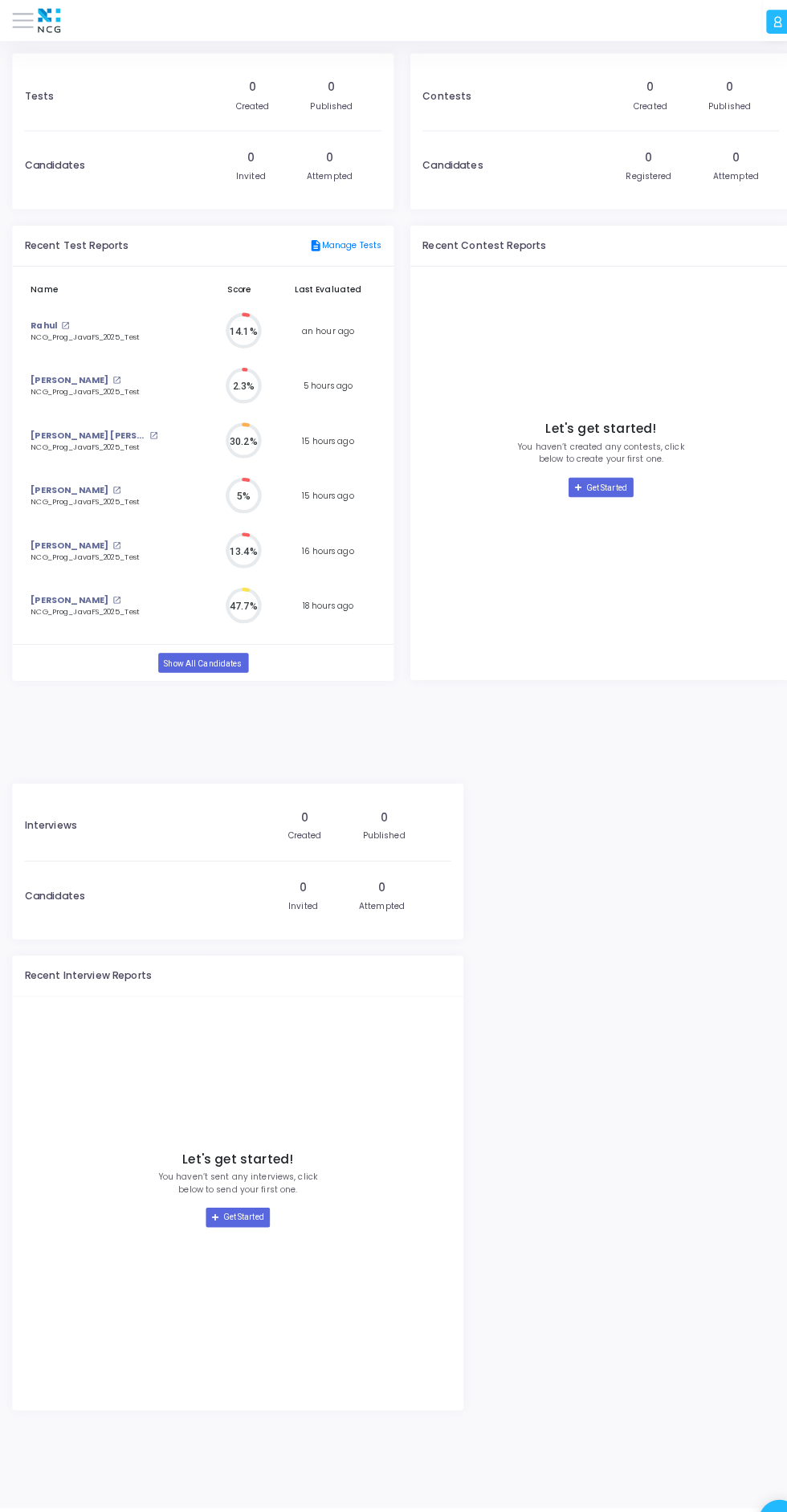
scroll to position [34, 17]
click at [22, 21] on span at bounding box center [23, 20] width 21 height 2
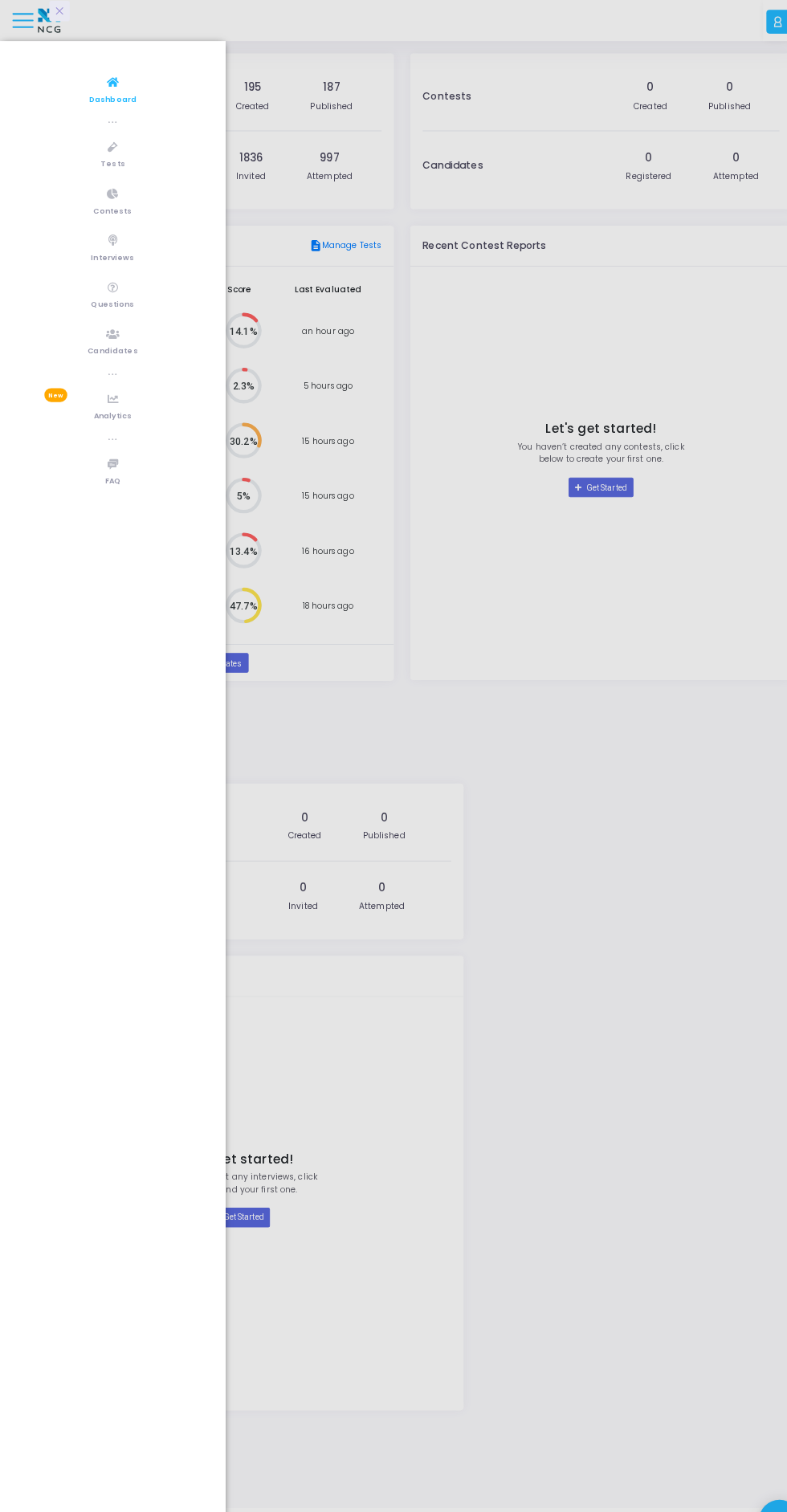
click at [115, 414] on span "Analytics" at bounding box center [111, 408] width 37 height 13
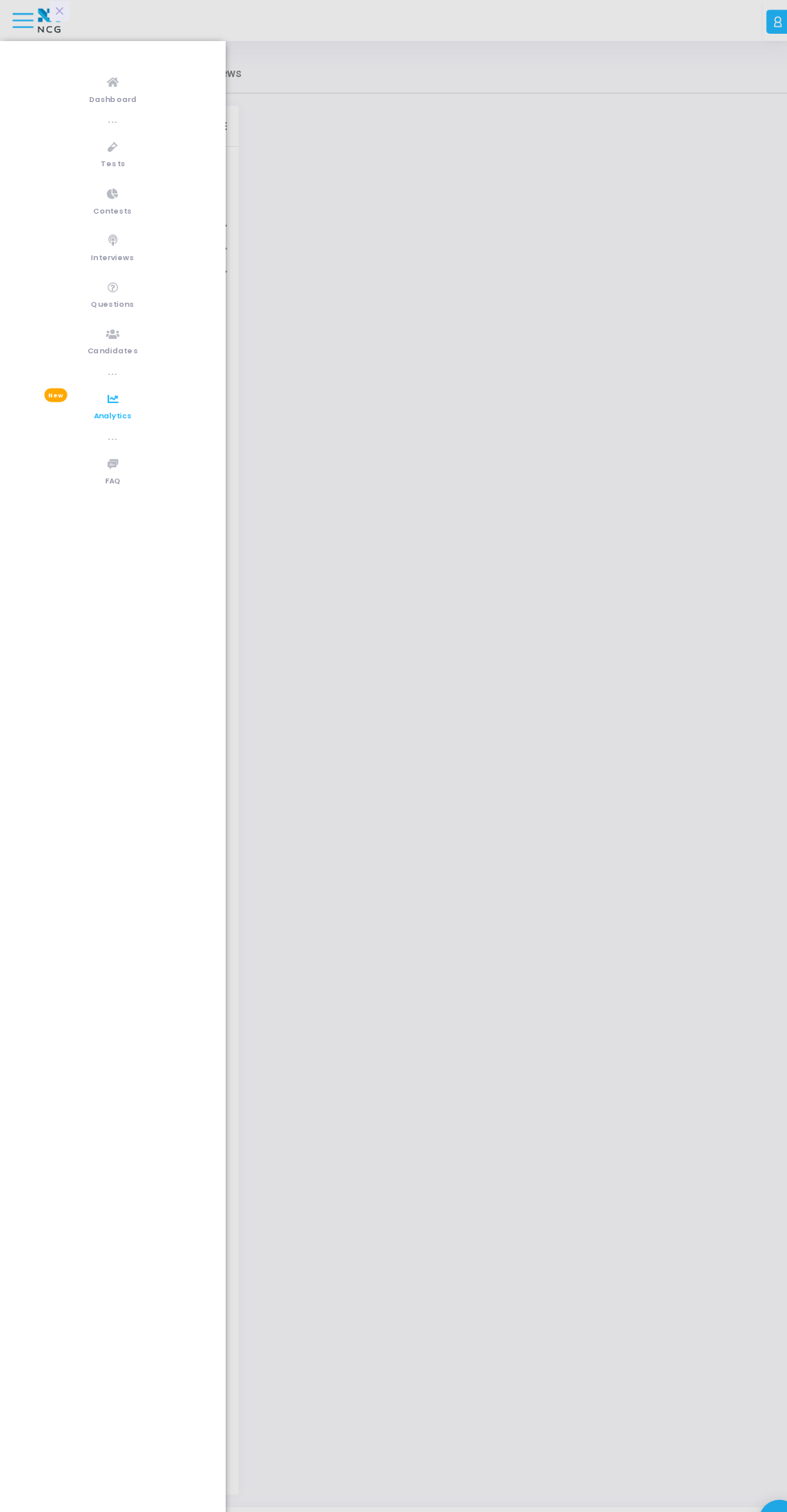
scroll to position [234, 764]
click at [453, 793] on div at bounding box center [394, 756] width 787 height 1512
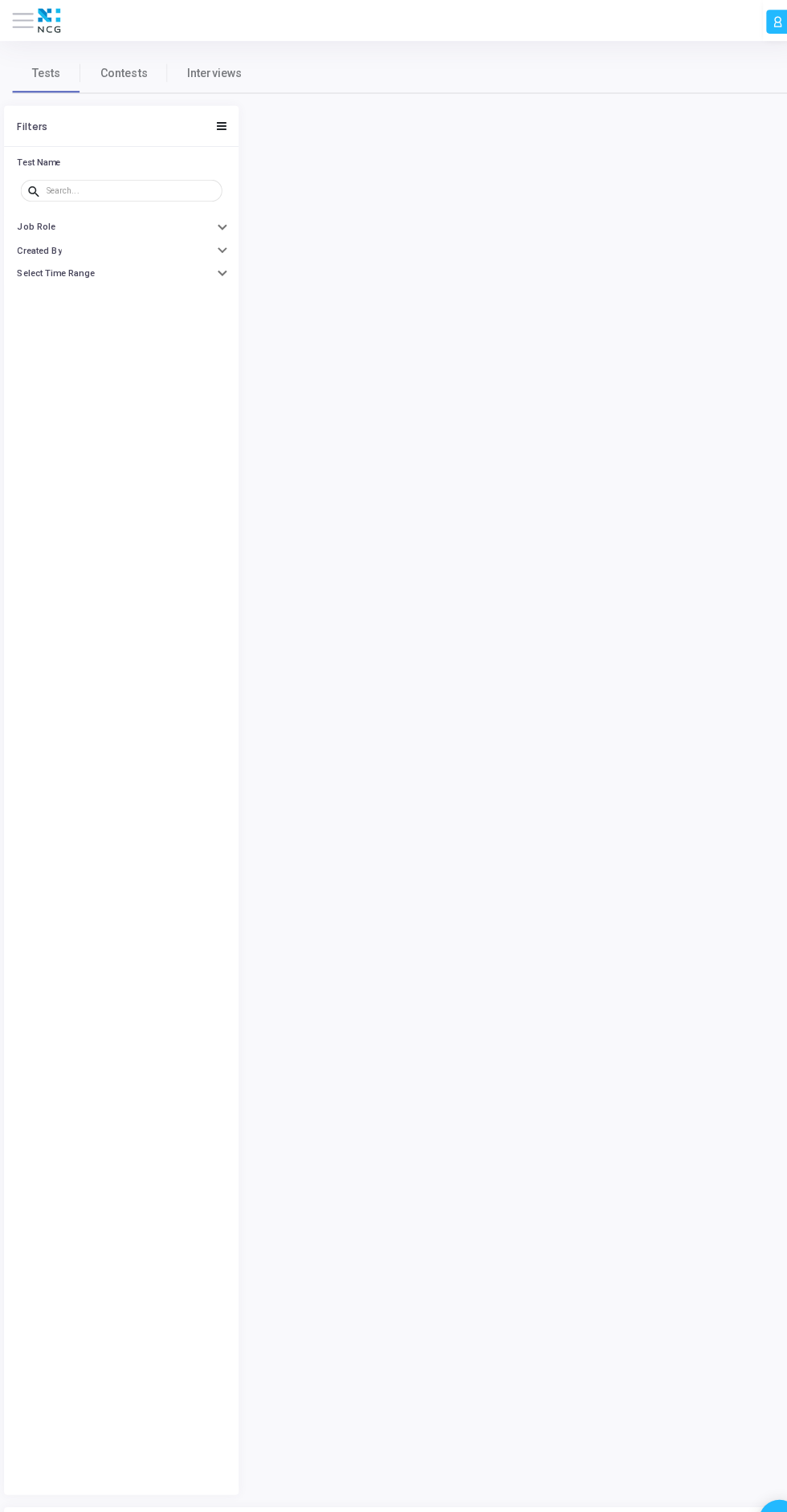
click at [760, 20] on icon at bounding box center [761, 21] width 11 height 16
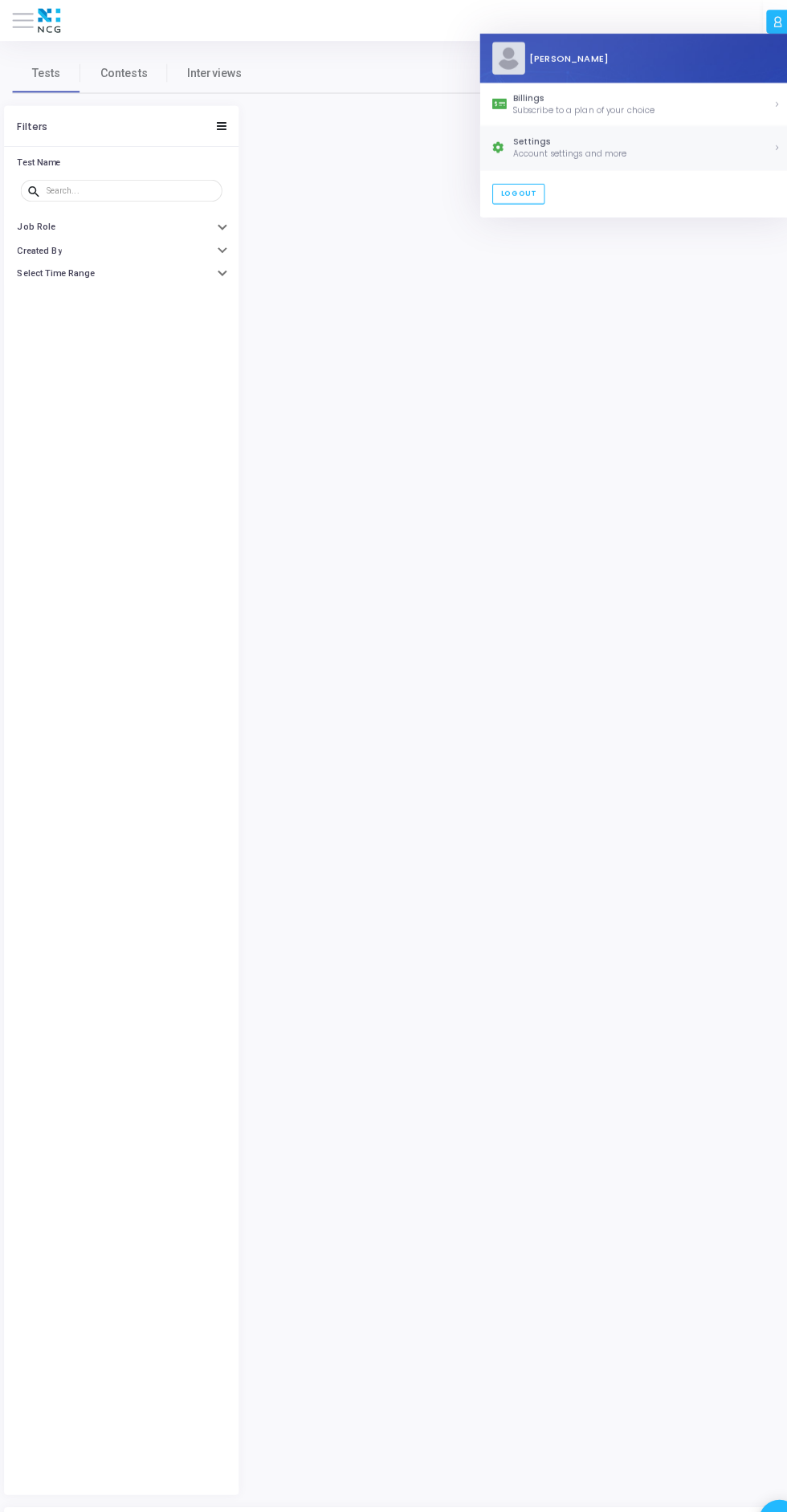
click at [603, 156] on div "Account settings and more" at bounding box center [629, 151] width 254 height 12
select select "91"
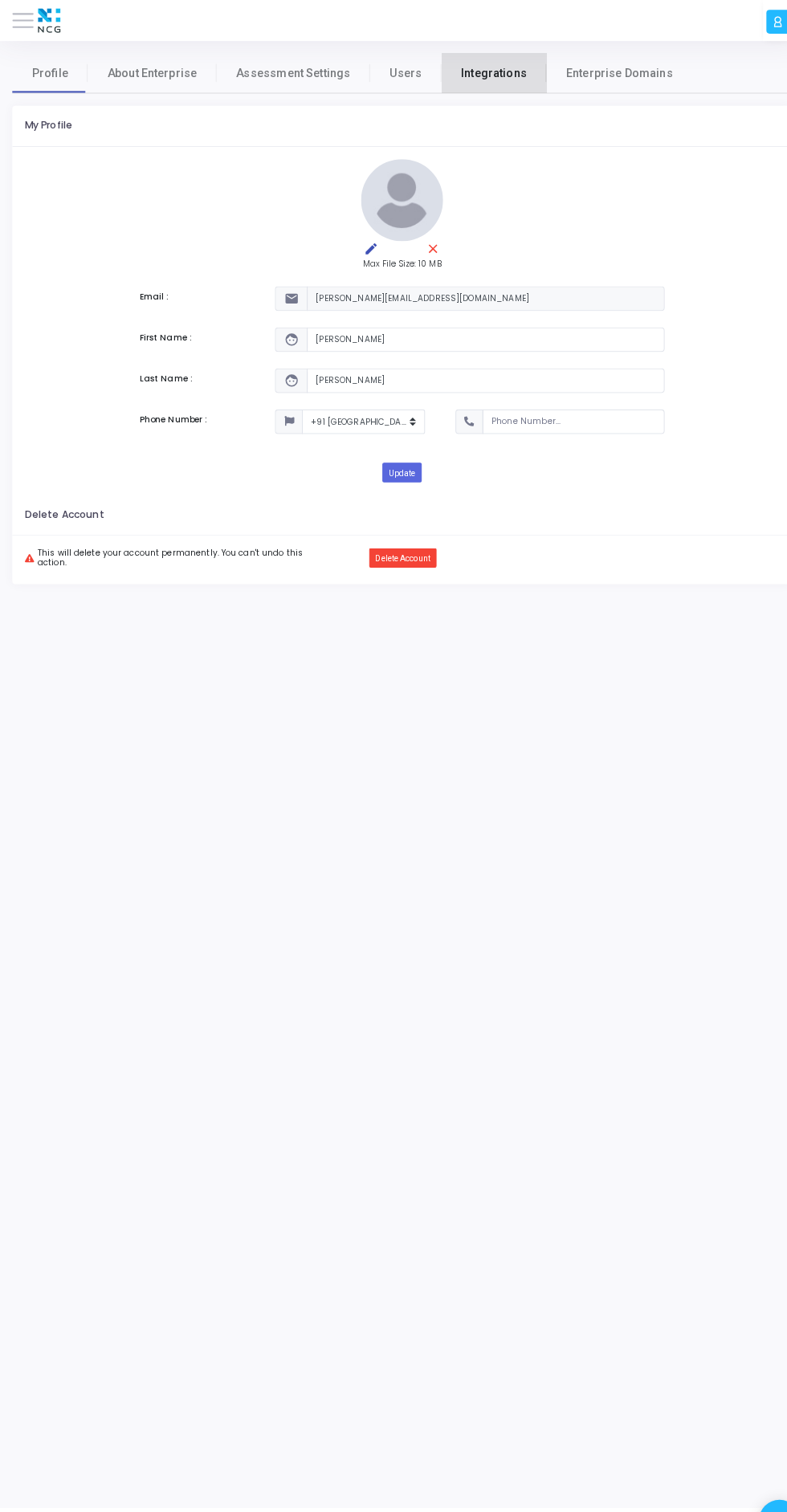
click at [485, 64] on span "Integrations" at bounding box center [483, 71] width 64 height 17
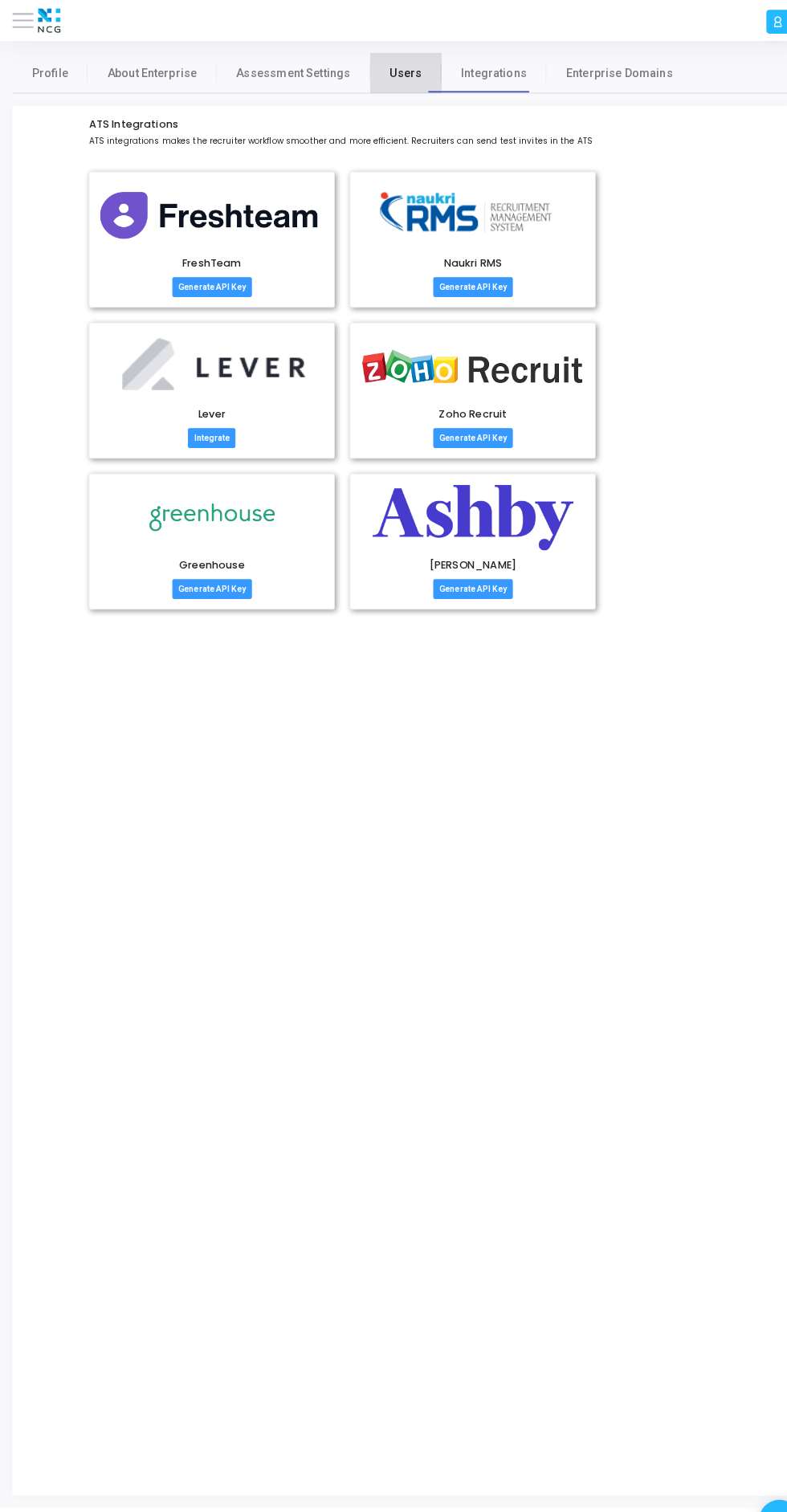
click at [388, 79] on span "Users" at bounding box center [396, 71] width 31 height 17
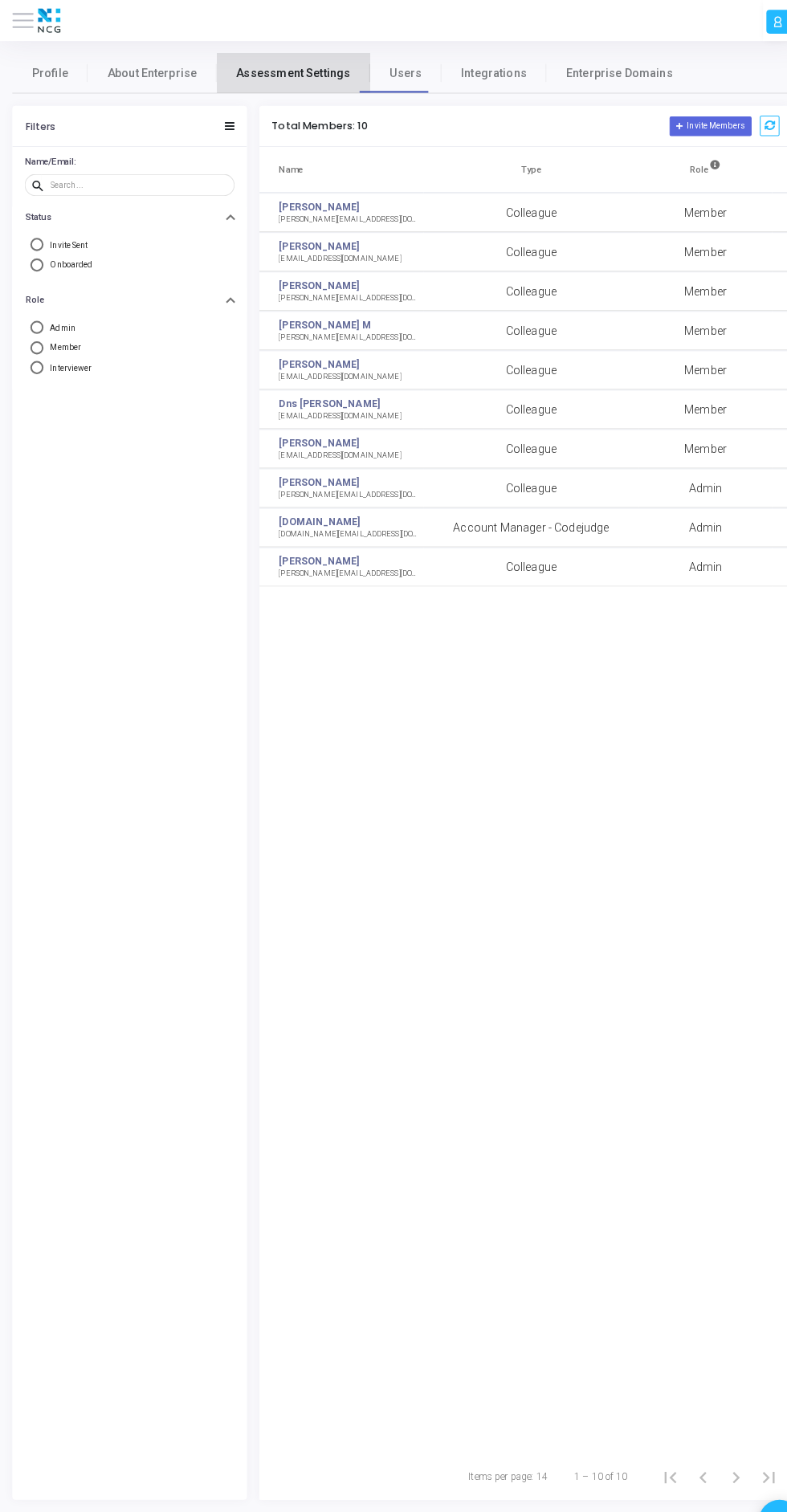
click at [283, 67] on span "Assessment Settings" at bounding box center [287, 71] width 111 height 17
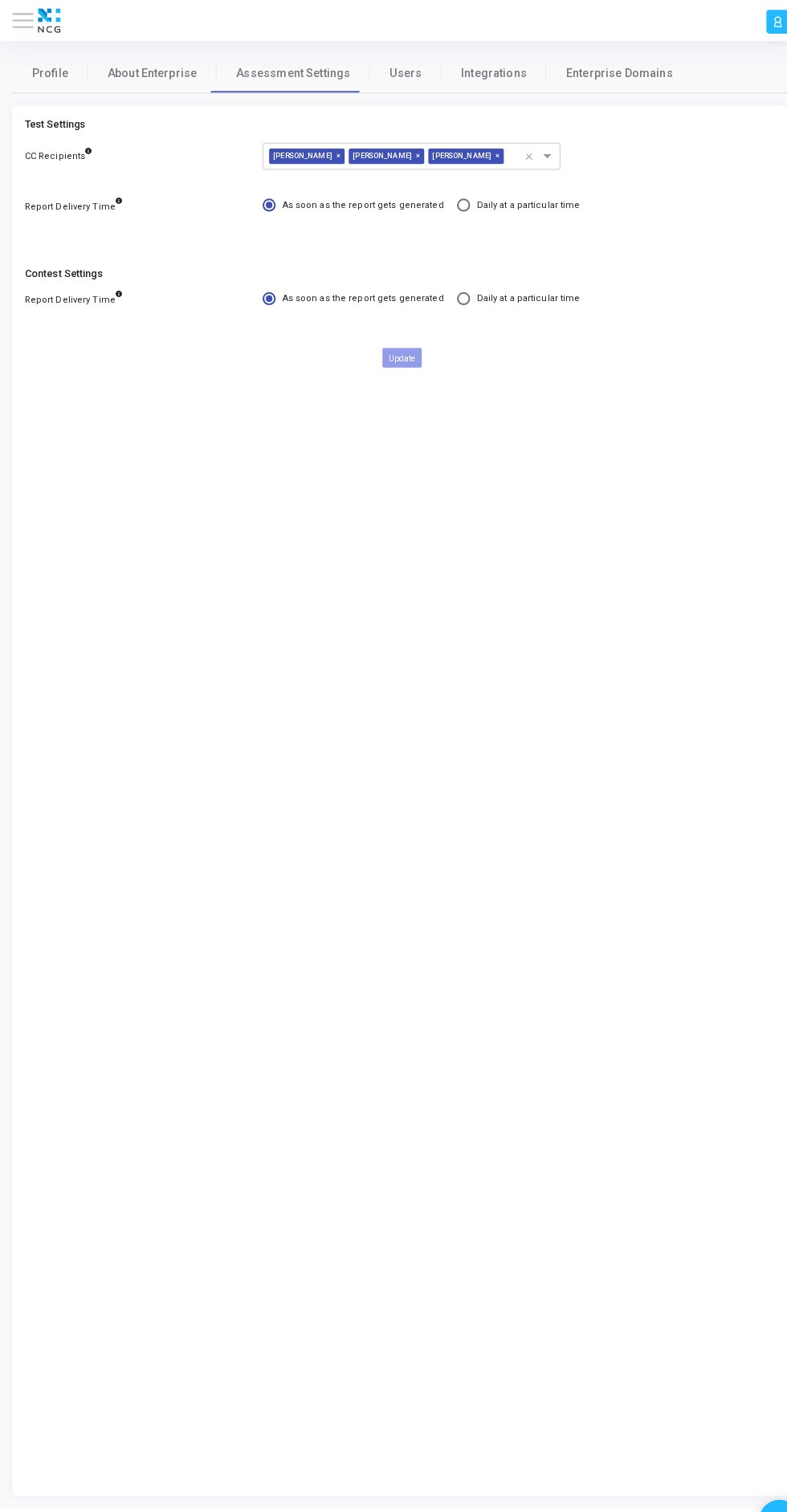
click at [26, 22] on button at bounding box center [23, 20] width 21 height 21
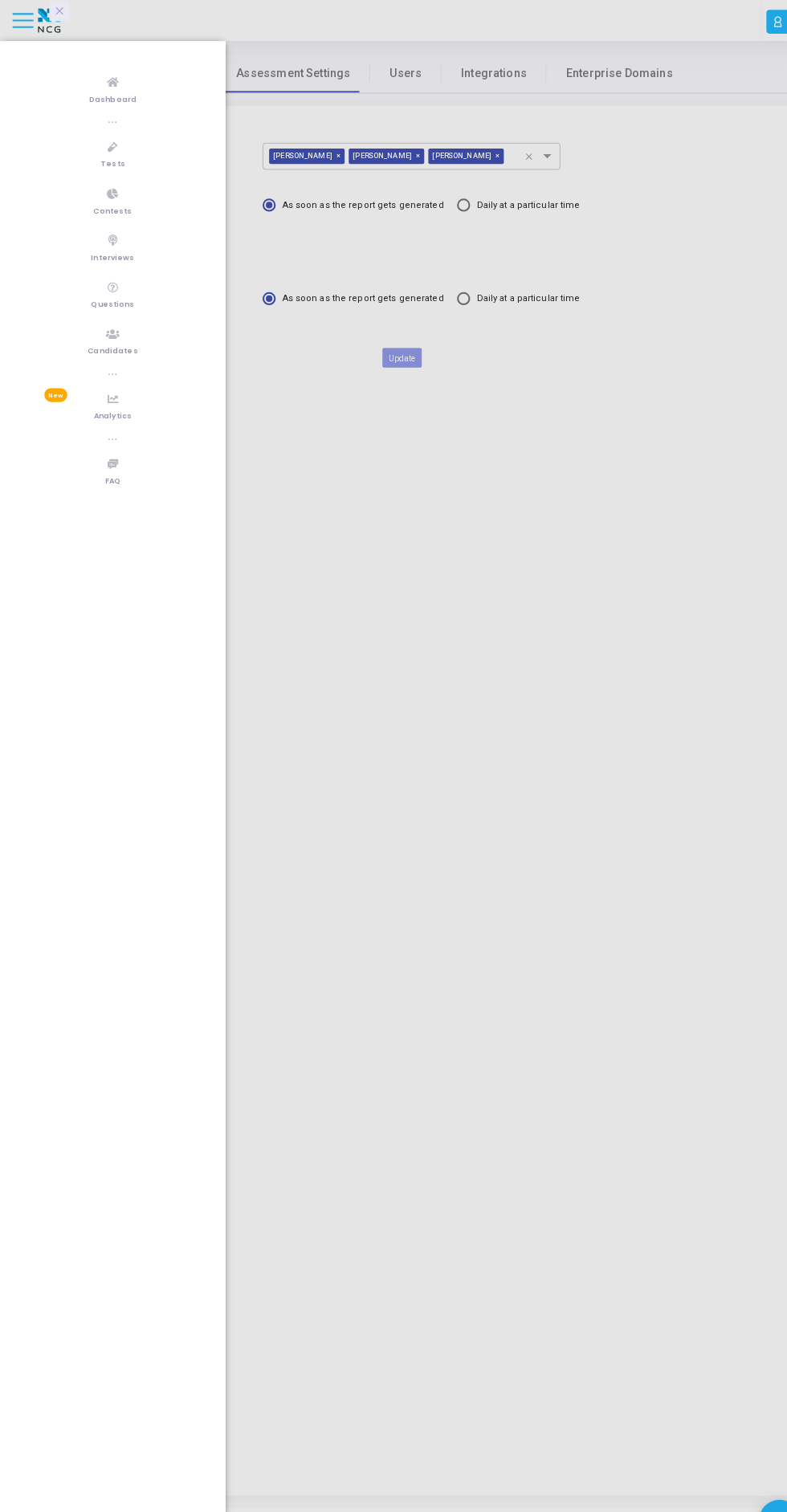
click at [118, 98] on span "Dashboard" at bounding box center [110, 98] width 47 height 13
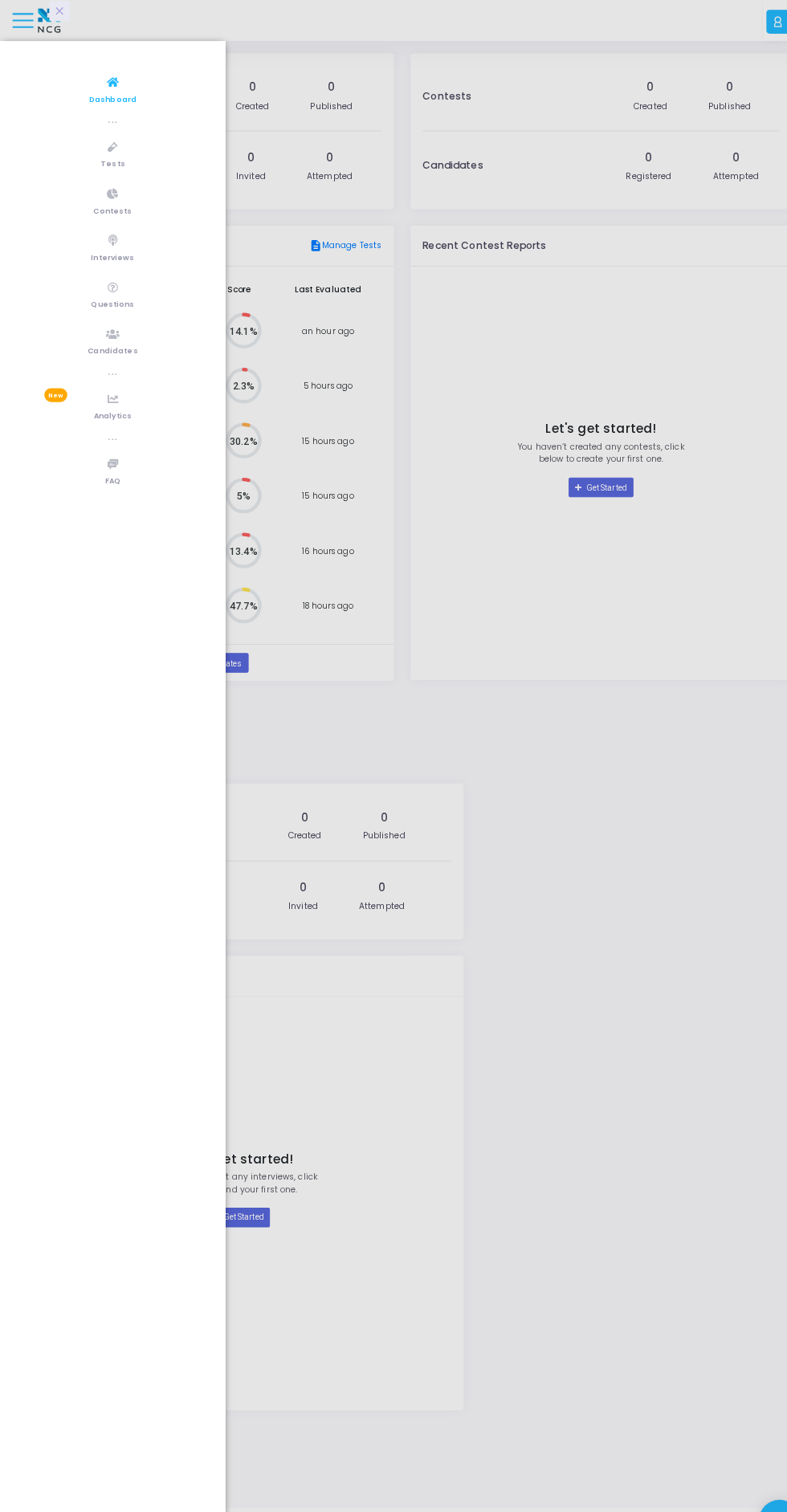
scroll to position [34, 17]
click at [613, 815] on div at bounding box center [394, 756] width 787 height 1512
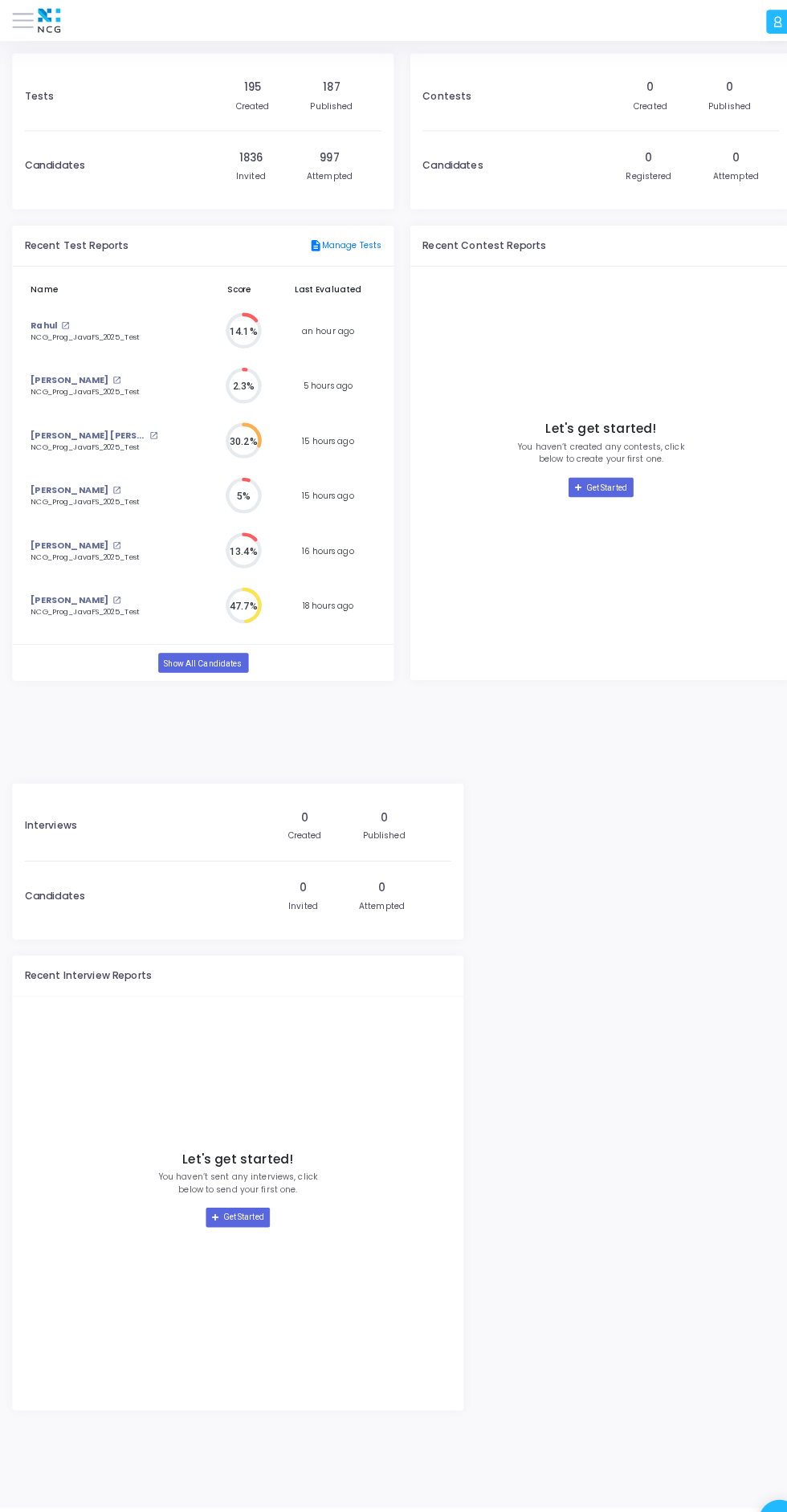
click at [761, 20] on icon at bounding box center [761, 21] width 11 height 16
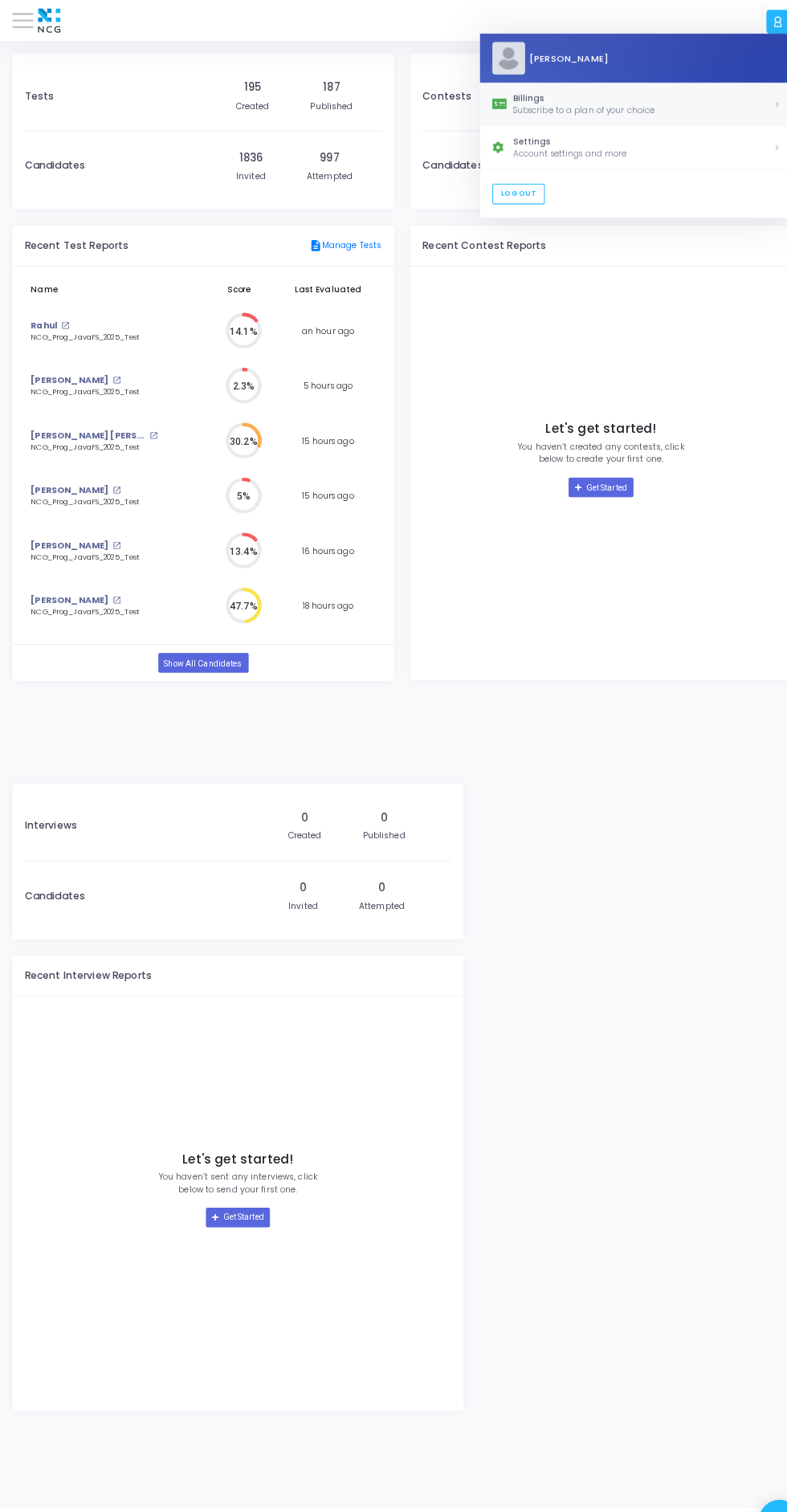
click at [565, 111] on div "Subscribe to a plan of your choice" at bounding box center [629, 109] width 254 height 12
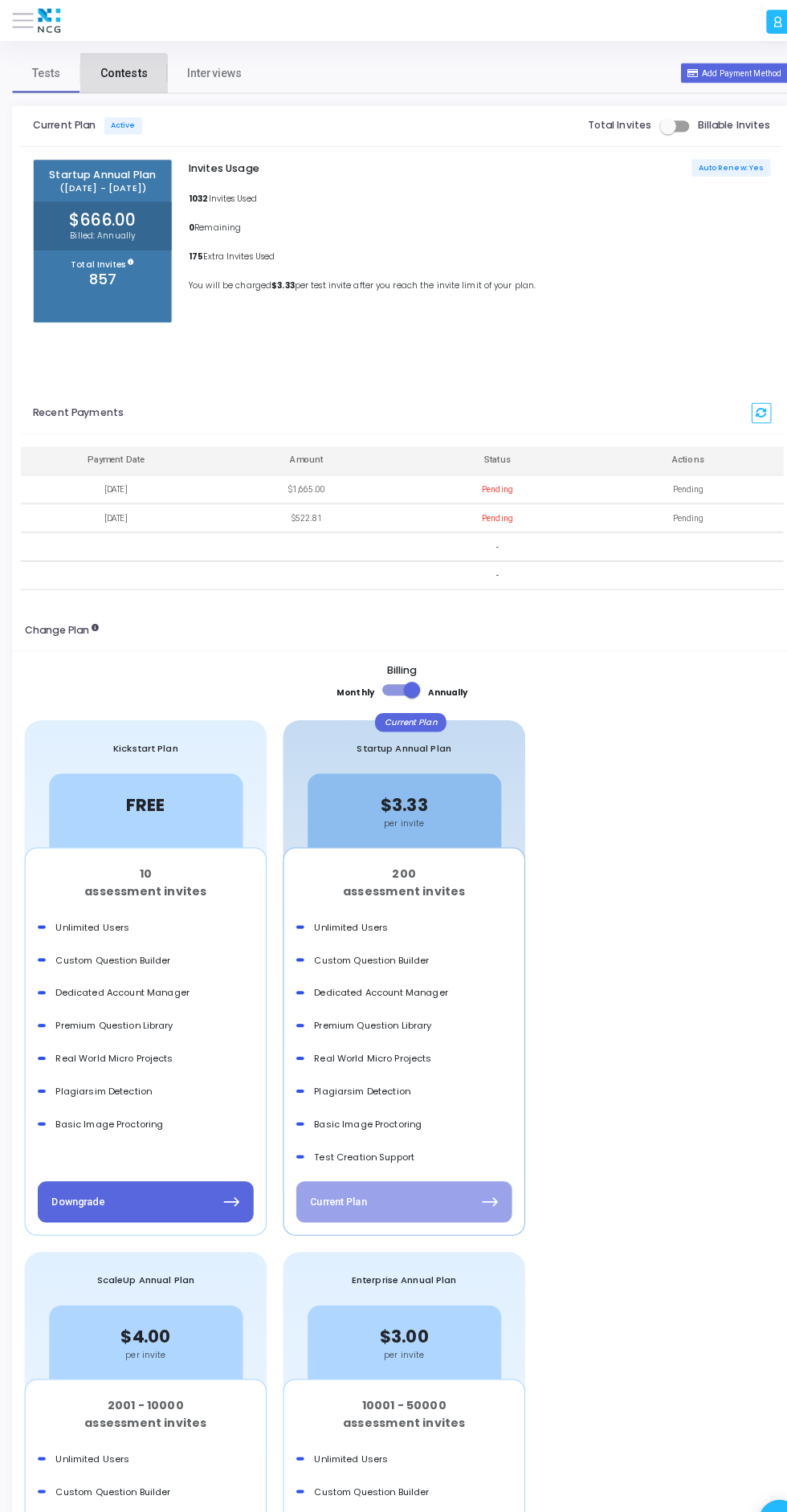
click at [116, 71] on span "Contests" at bounding box center [121, 71] width 47 height 17
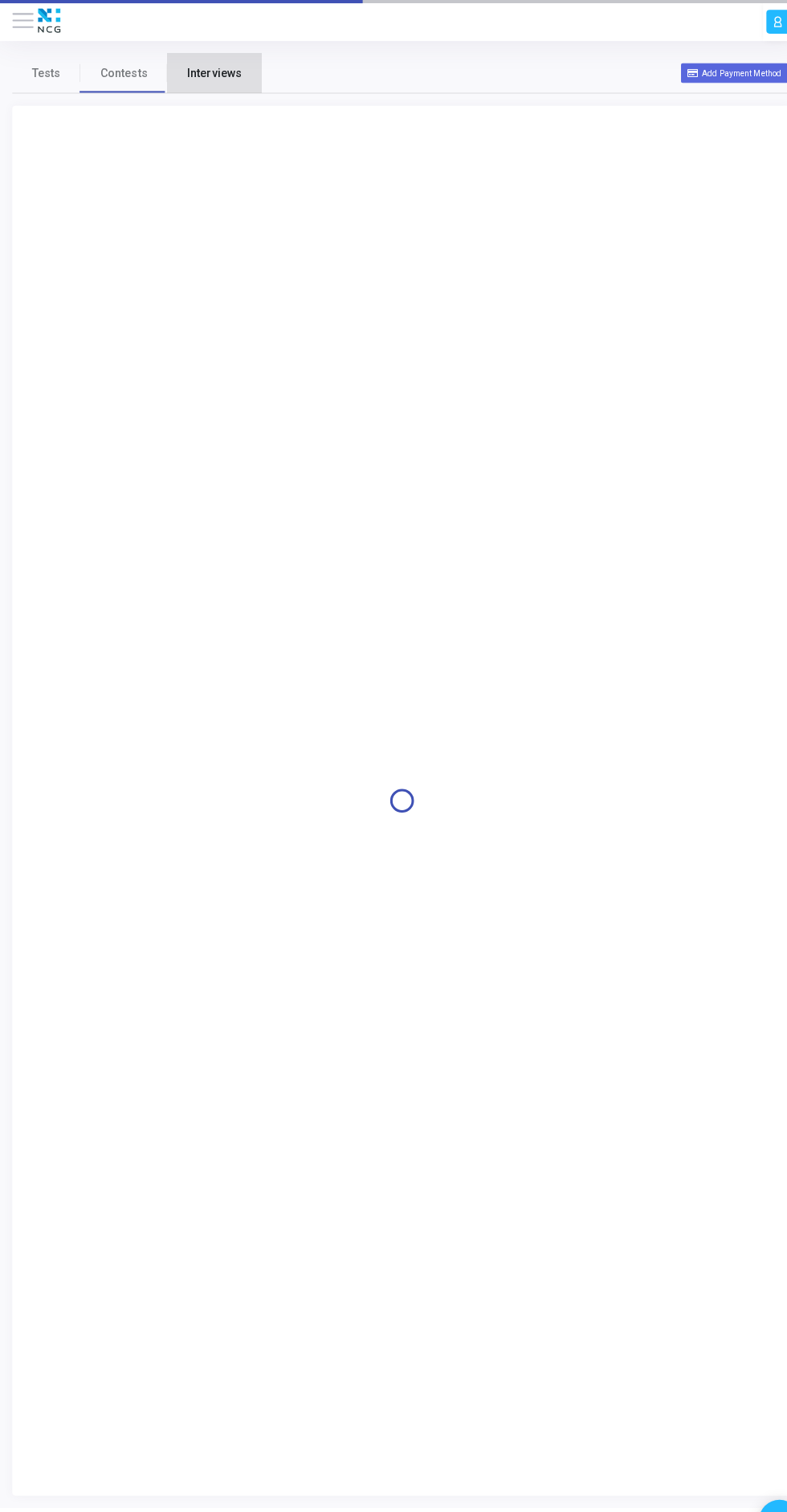
click at [221, 79] on span "Interviews" at bounding box center [209, 71] width 54 height 17
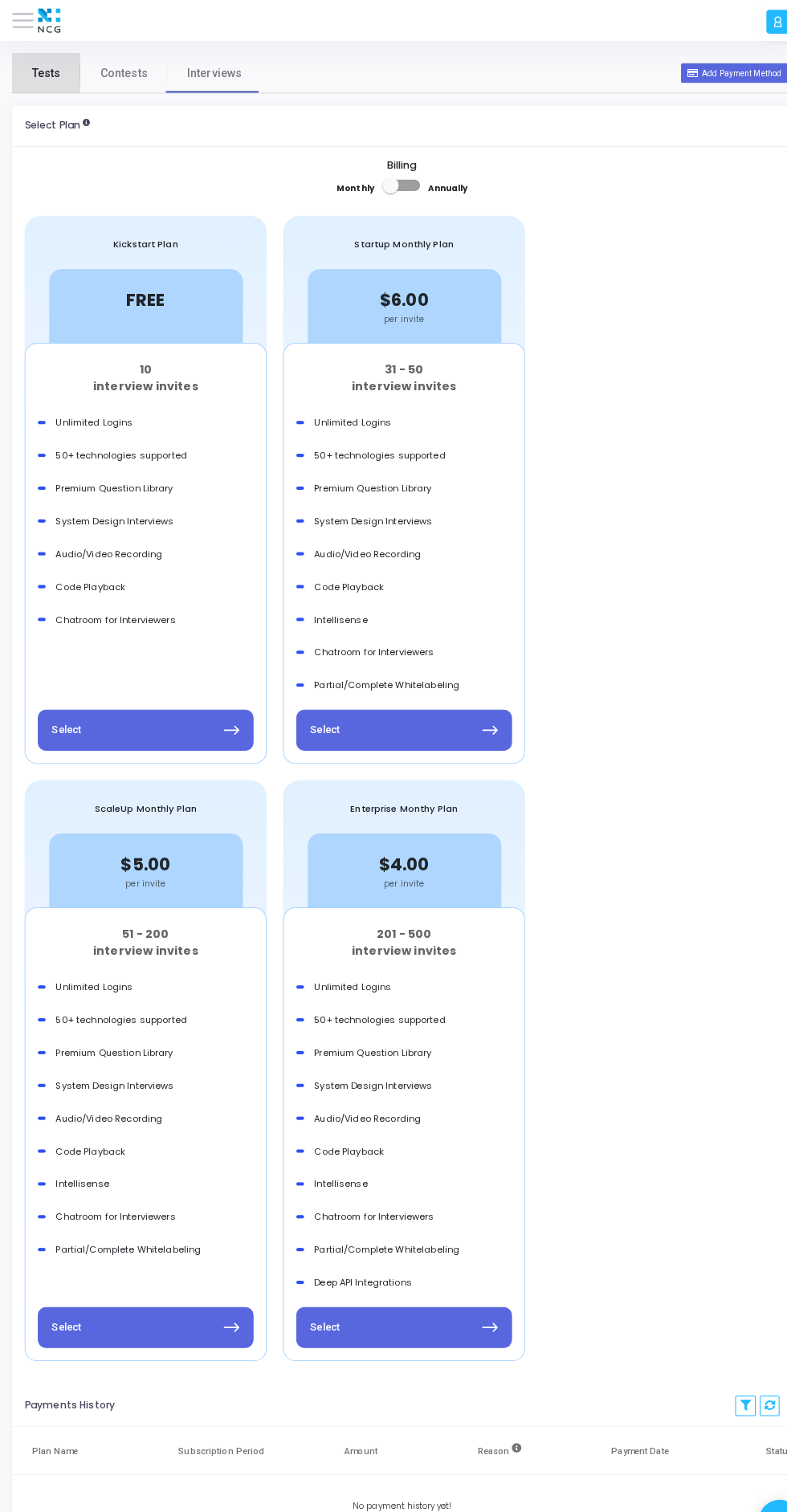
click at [54, 76] on span "Tests" at bounding box center [45, 71] width 28 height 17
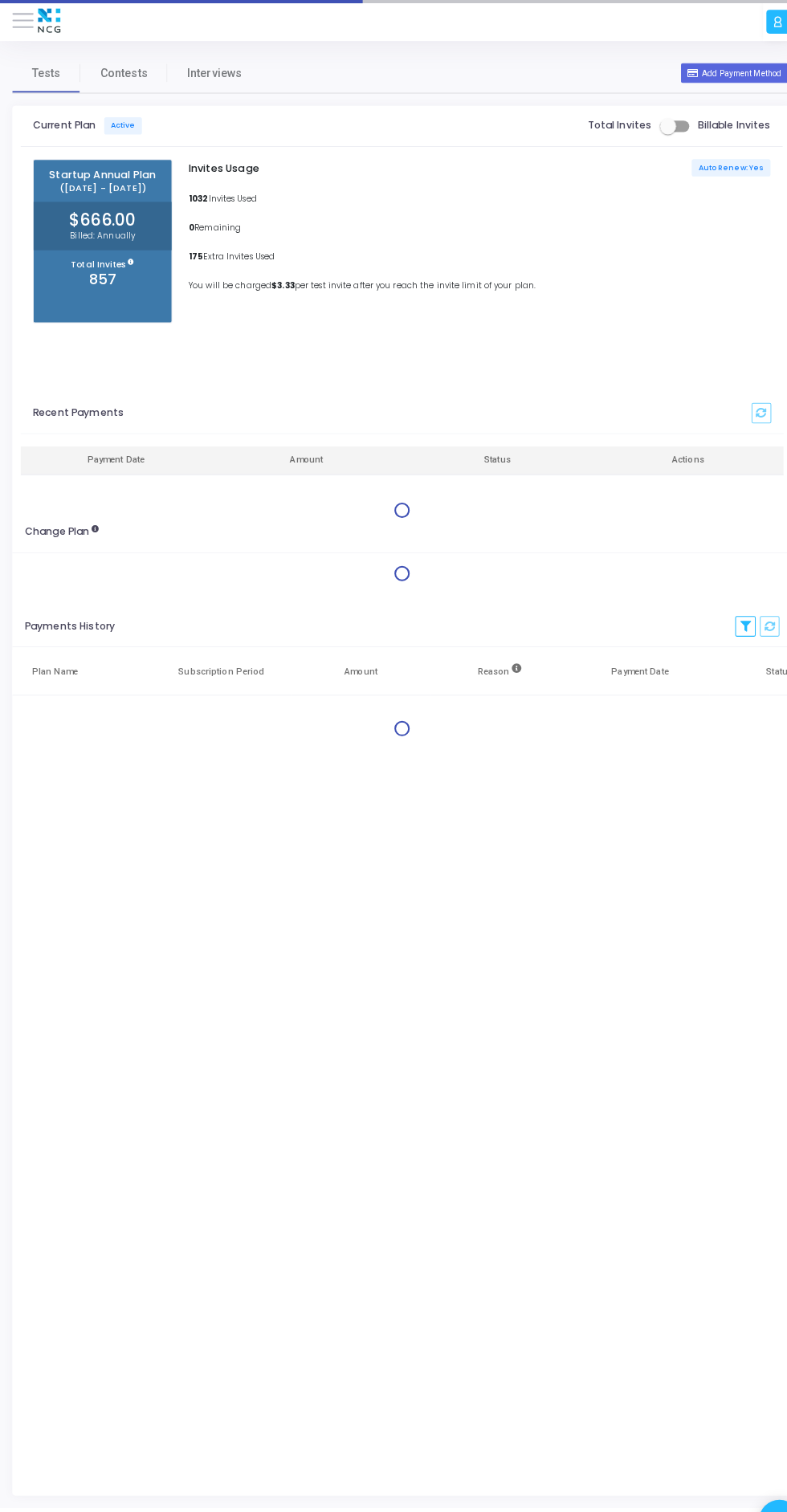
click at [19, 21] on span at bounding box center [23, 20] width 21 height 2
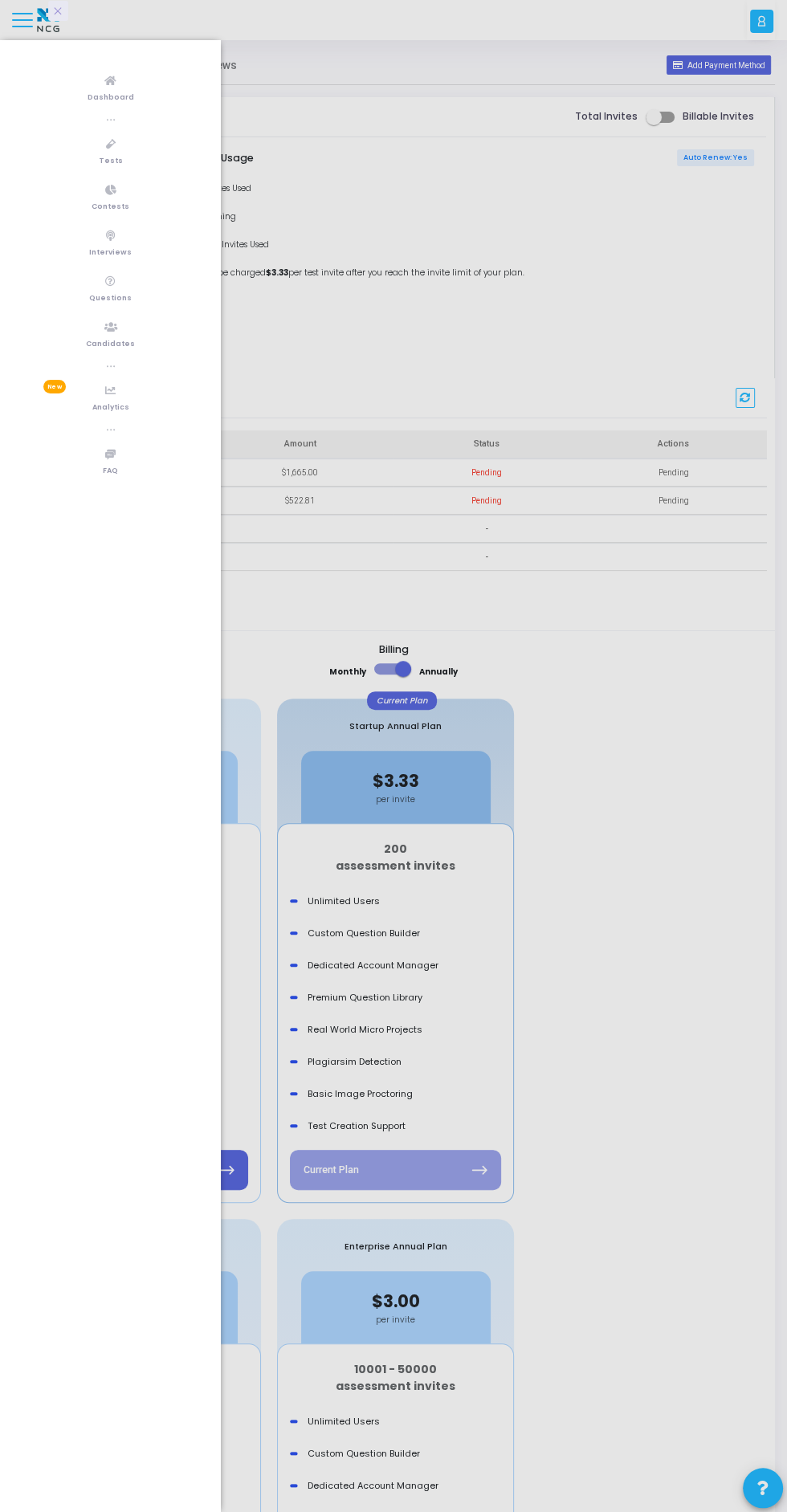
scroll to position [13, 0]
